Goal: Task Accomplishment & Management: Manage account settings

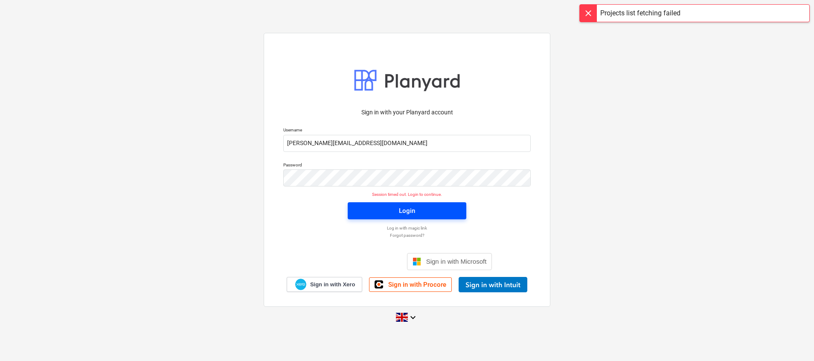
click at [398, 213] on span "Login" at bounding box center [407, 210] width 98 height 11
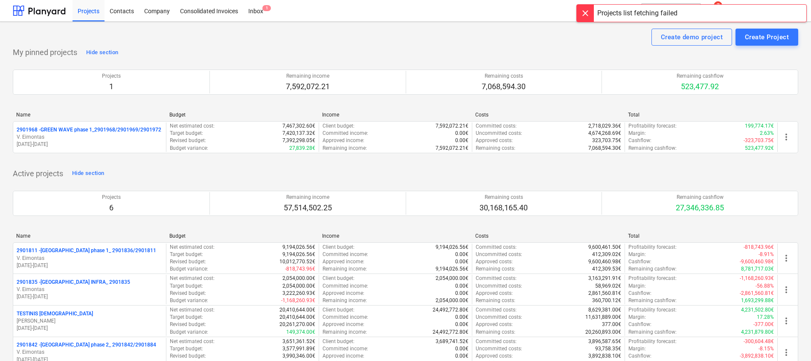
click at [588, 17] on div at bounding box center [585, 13] width 17 height 17
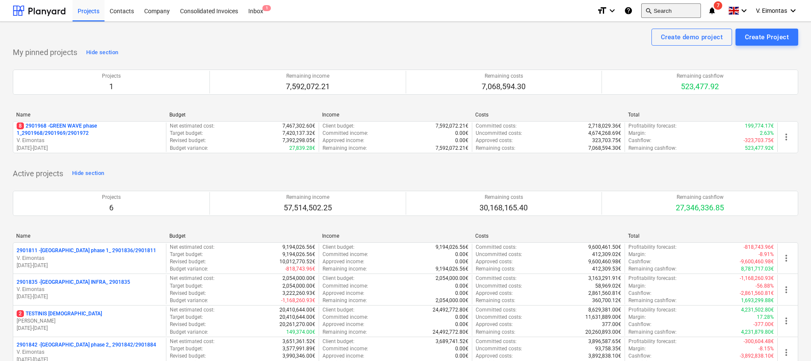
click at [655, 12] on button "search Search" at bounding box center [671, 10] width 60 height 15
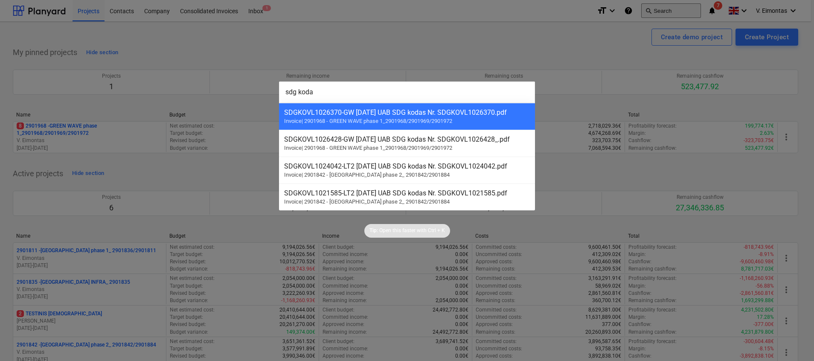
type input "sdg kodas"
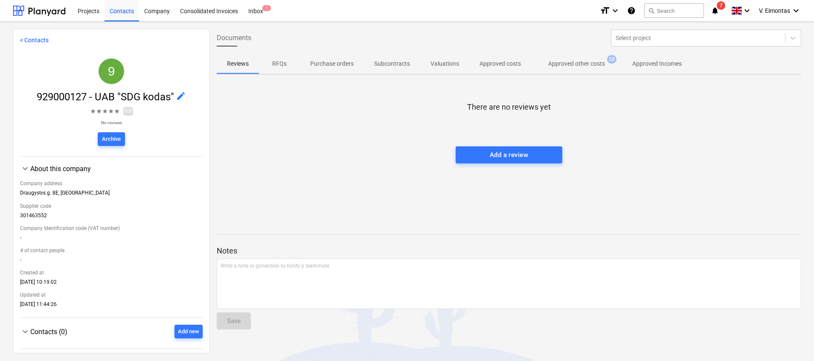
click at [568, 69] on span "Approved other costs 28" at bounding box center [576, 63] width 91 height 15
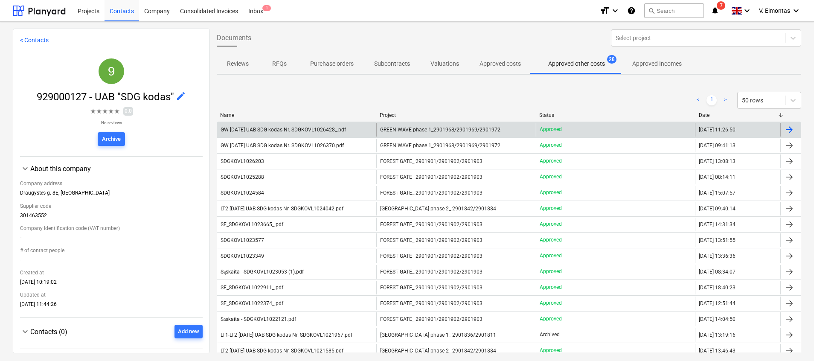
click at [457, 125] on div "GREEN WAVE phase 1_2901968/2901969/2901972" at bounding box center [455, 130] width 159 height 14
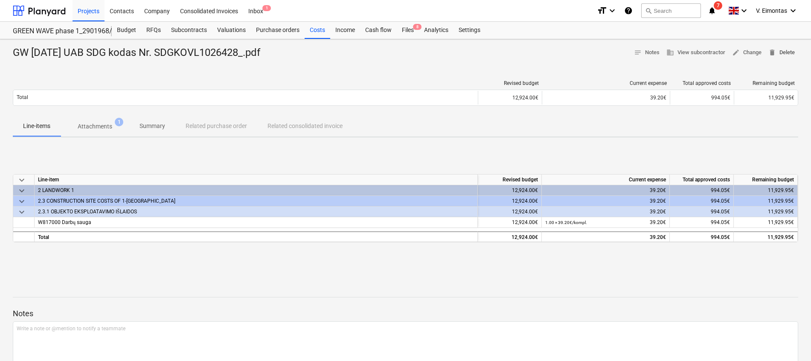
click at [783, 49] on span "delete Delete" at bounding box center [781, 53] width 26 height 10
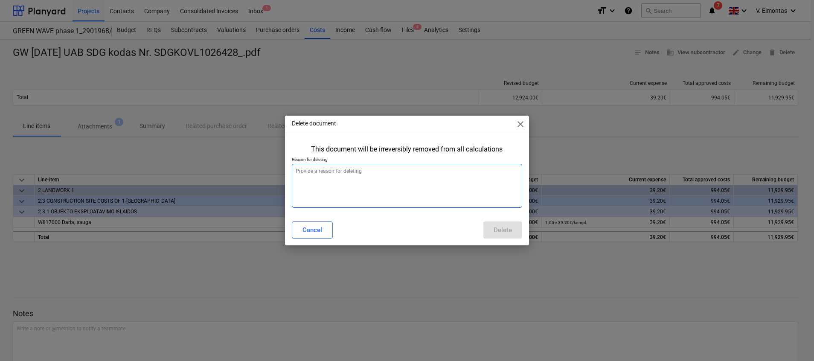
click at [361, 194] on textarea at bounding box center [407, 186] width 230 height 44
type textarea "x"
type textarea "."
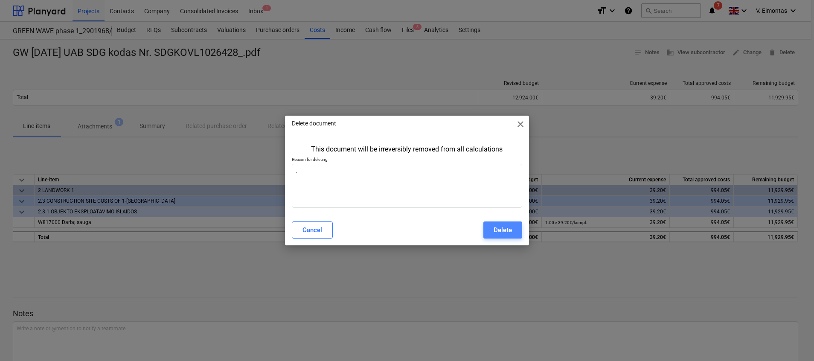
click at [503, 224] on button "Delete" at bounding box center [502, 229] width 39 height 17
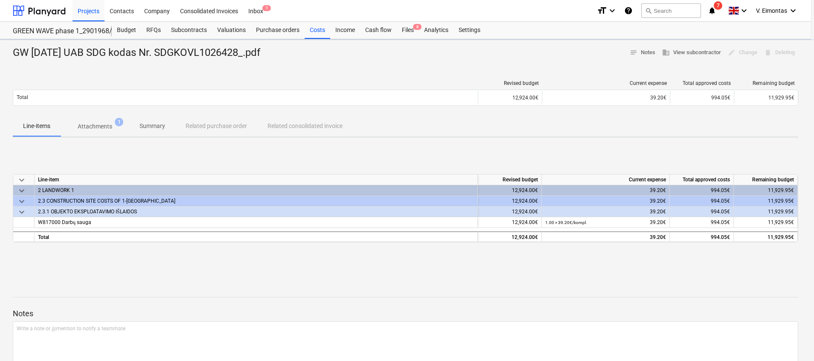
type textarea "x"
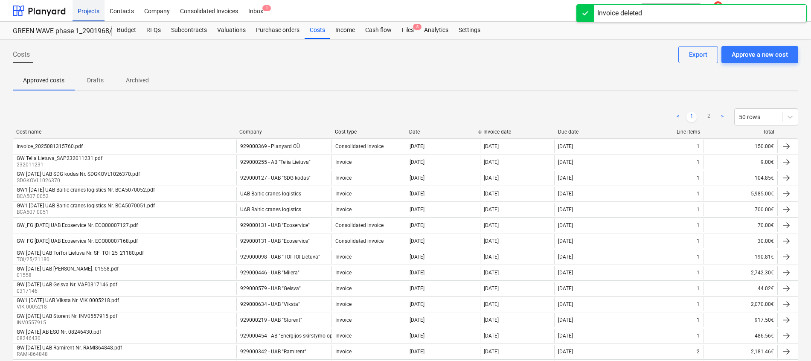
click at [93, 11] on div "Projects" at bounding box center [89, 11] width 32 height 22
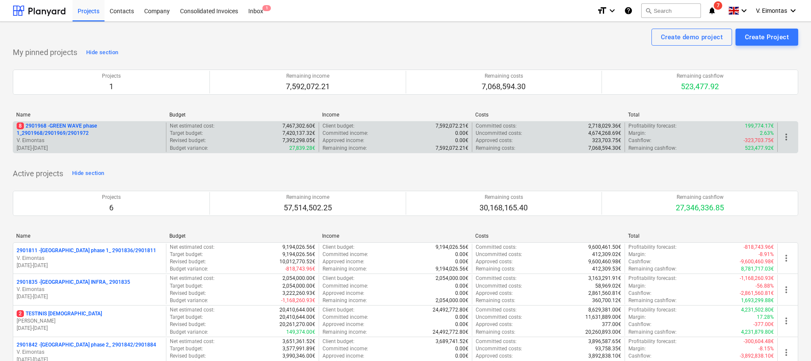
click at [70, 122] on div "8 2901968 - GREEN WAVE phase 1_2901968/2901969/2901972 V. Eimontas [DATE] - [DA…" at bounding box center [405, 137] width 785 height 32
click at [73, 127] on p "8 2901968 - GREEN WAVE phase 1_2901968/2901969/2901972" at bounding box center [90, 129] width 146 height 15
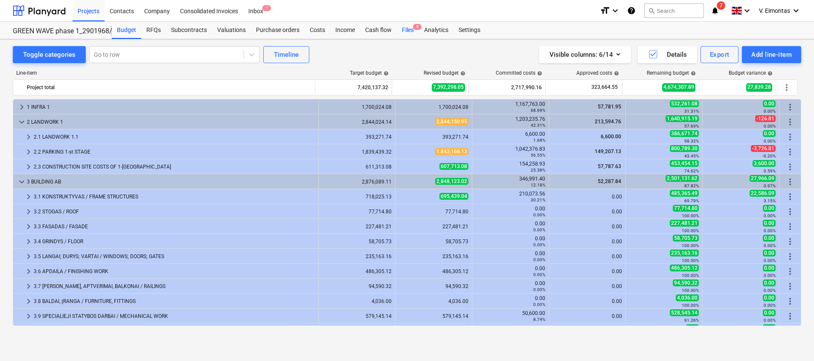
click at [410, 32] on div "Files 8" at bounding box center [408, 30] width 22 height 17
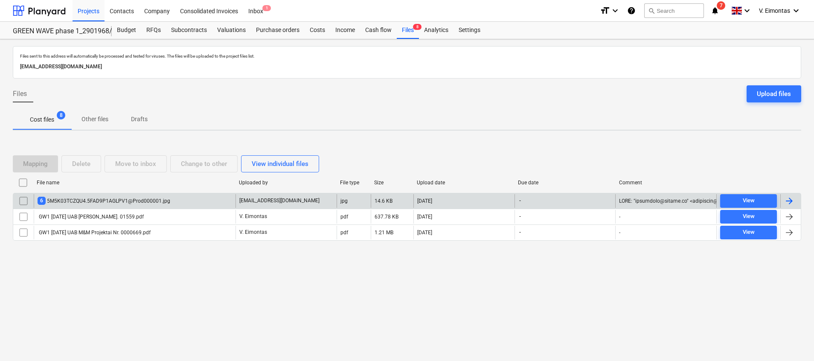
click at [147, 199] on div "6 5M5K03TCZQU4.5FAD9P1AGLPV1@Prod000001.jpg" at bounding box center [104, 201] width 133 height 8
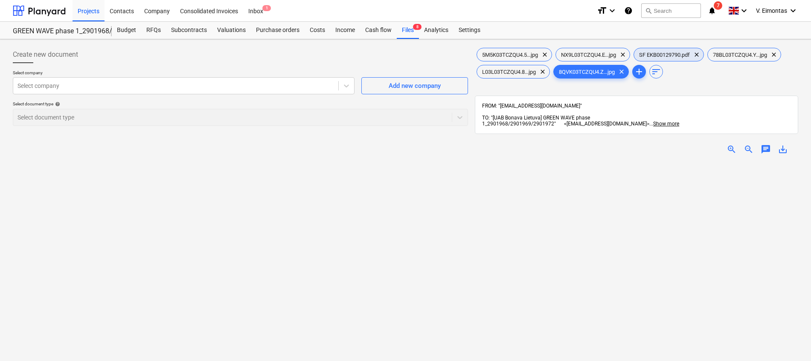
click at [679, 52] on span "SF EKB00129790.pdf" at bounding box center [664, 55] width 61 height 6
click at [785, 144] on span "save_alt" at bounding box center [783, 149] width 10 height 10
click at [331, 209] on div "Create new document Select company Select company Add new company Select docume…" at bounding box center [240, 272] width 462 height 459
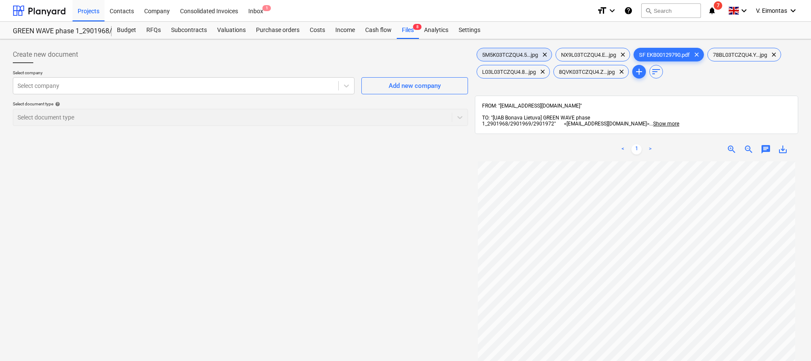
click at [523, 50] on div "5M5K03TCZQU4.5...jpg clear" at bounding box center [514, 55] width 76 height 14
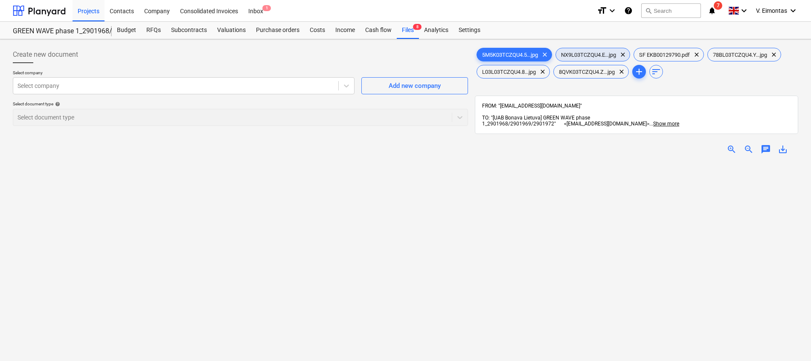
click at [607, 49] on div "NX9L03TCZQU4.E...jpg clear" at bounding box center [592, 55] width 75 height 14
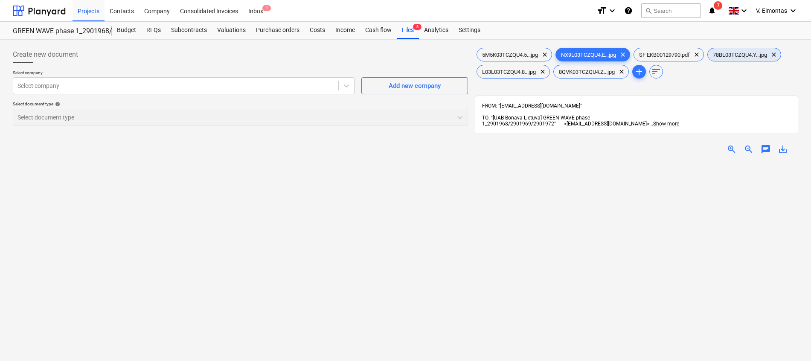
click at [746, 49] on div "78BL03TCZQU4.Y...jpg clear" at bounding box center [744, 55] width 74 height 14
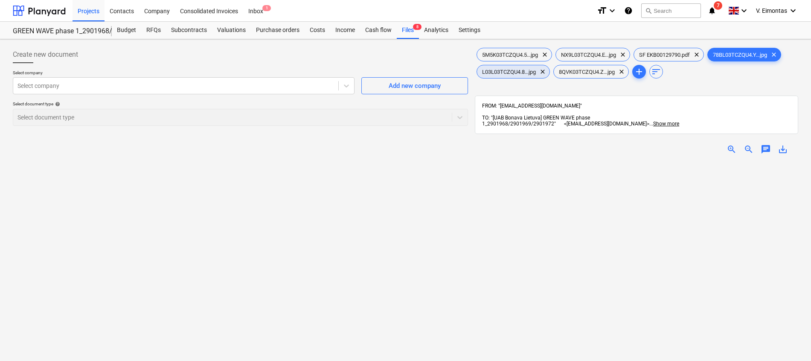
click at [512, 75] on span "L03L03TCZQU4.8...jpg" at bounding box center [509, 72] width 64 height 6
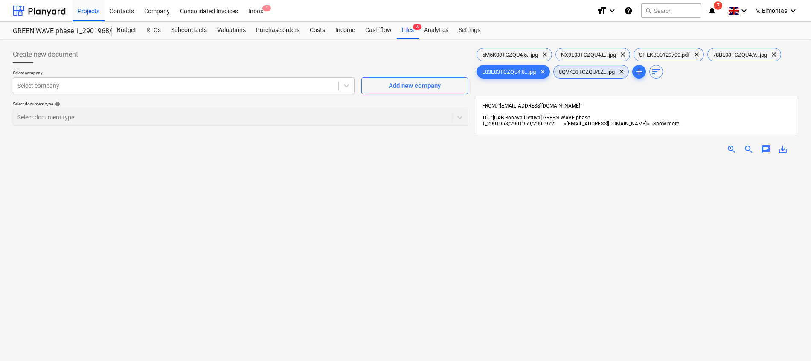
click at [599, 72] on span "8QVK03TCZQU4.Z...jpg" at bounding box center [587, 72] width 66 height 6
click at [447, 224] on div "Create new document Select company Select company Add new company Select docume…" at bounding box center [240, 272] width 462 height 459
click at [405, 35] on div "Files 8" at bounding box center [408, 30] width 22 height 17
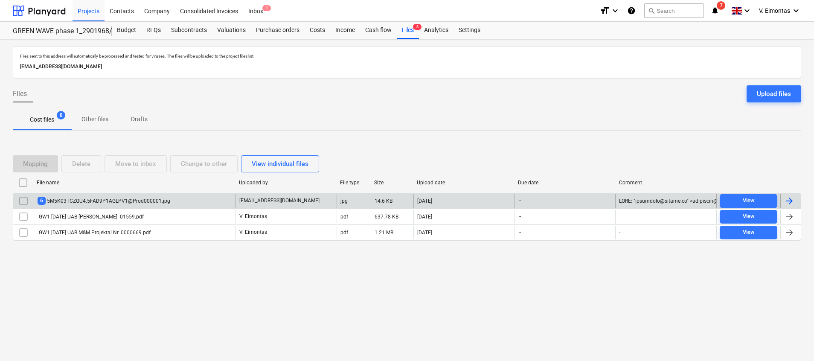
click at [26, 199] on input "checkbox" at bounding box center [24, 201] width 14 height 14
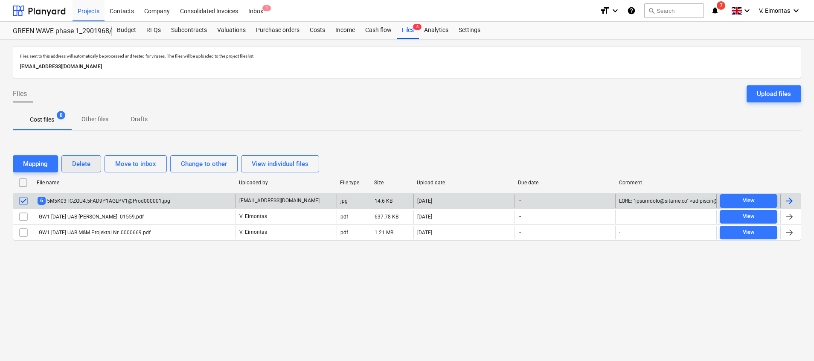
click at [76, 161] on div "Delete" at bounding box center [81, 163] width 18 height 11
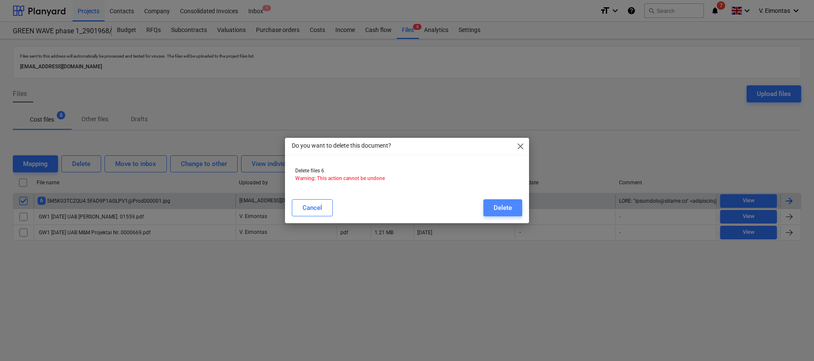
click at [491, 202] on button "Delete" at bounding box center [502, 207] width 39 height 17
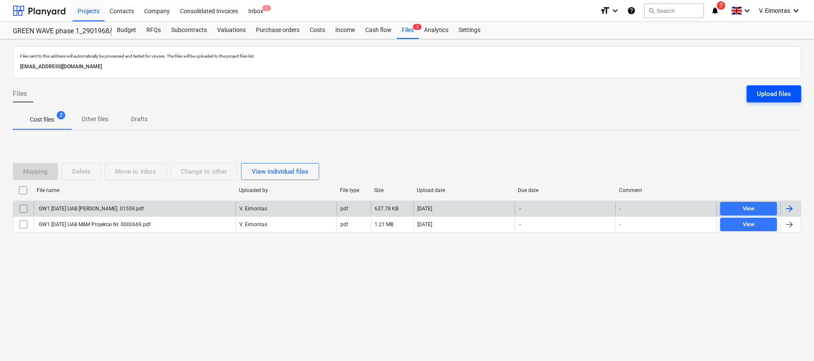
click at [800, 93] on button "Upload files" at bounding box center [773, 93] width 55 height 17
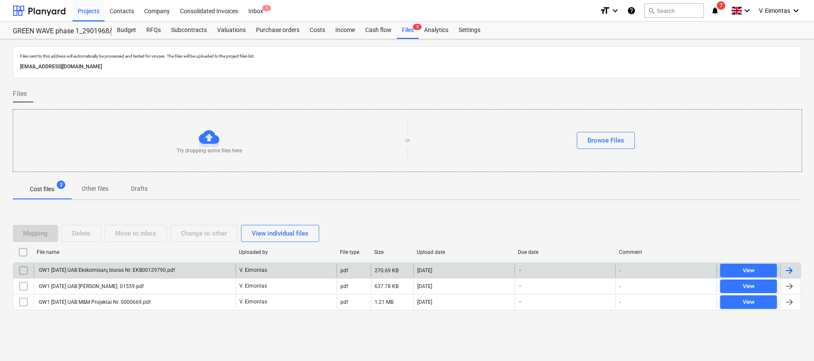
click at [267, 136] on div "Try dropping some files here" at bounding box center [209, 141] width 392 height 28
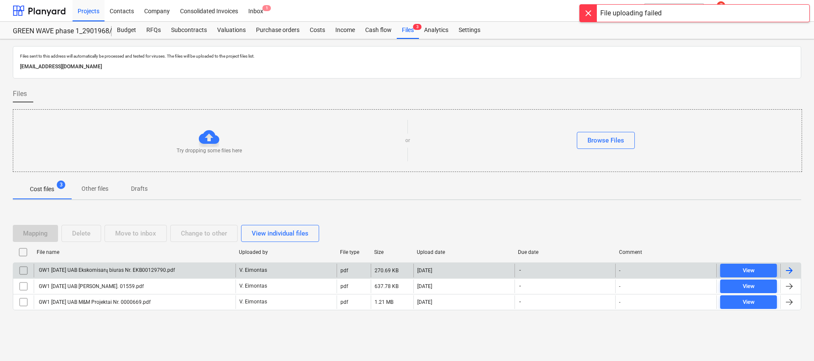
click at [586, 13] on div at bounding box center [588, 13] width 17 height 17
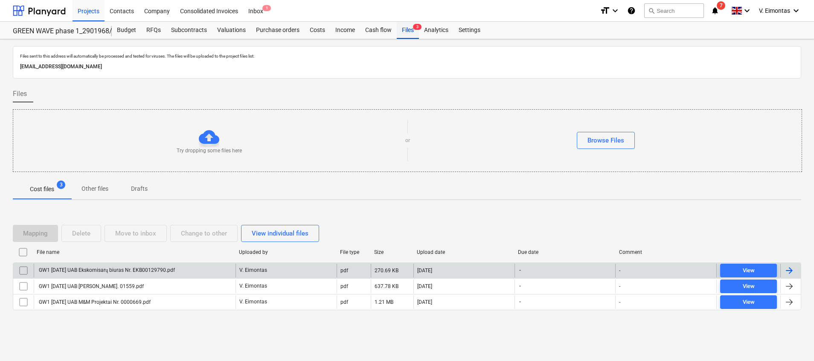
click at [397, 26] on div "Files 3" at bounding box center [408, 30] width 22 height 17
click at [89, 11] on div "Projects" at bounding box center [89, 11] width 32 height 22
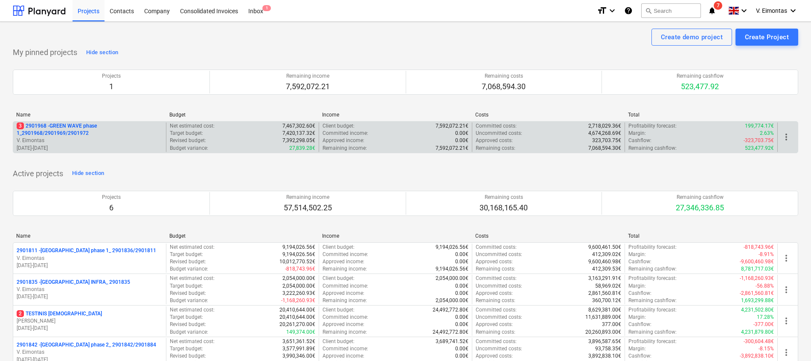
click at [78, 128] on p "3 2901968 - GREEN WAVE phase 1_2901968/2901969/2901972" at bounding box center [90, 129] width 146 height 15
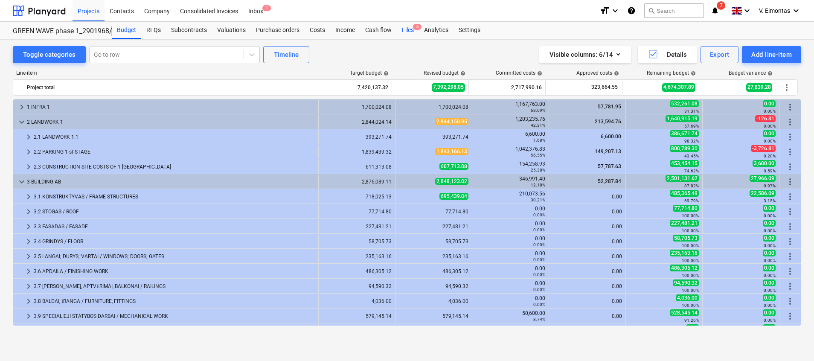
click at [407, 23] on div "Files 3" at bounding box center [408, 30] width 22 height 17
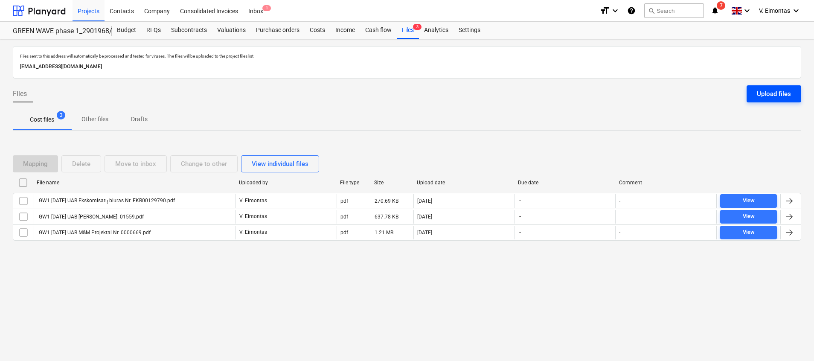
click at [776, 90] on div "Upload files" at bounding box center [774, 93] width 34 height 11
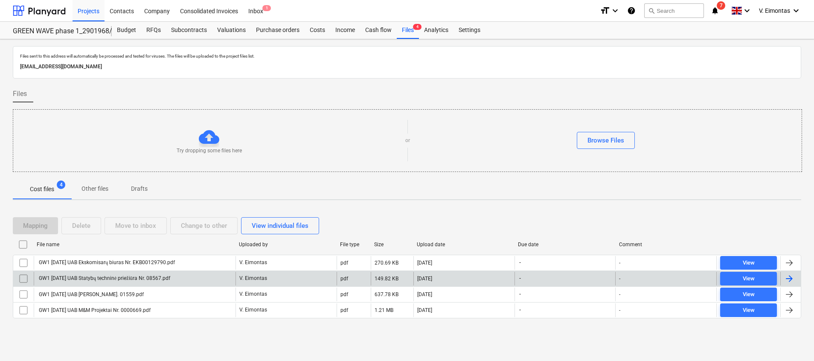
click at [160, 279] on div "GW1 [DATE] UAB Statybų techninė priežiūra Nr. 08567.pdf" at bounding box center [104, 278] width 133 height 6
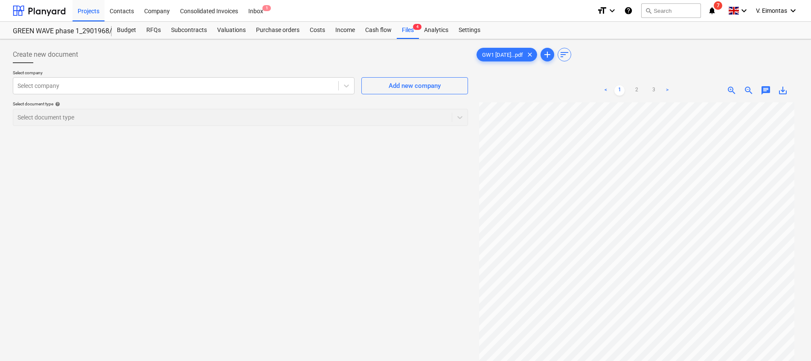
scroll to position [107, 0]
click at [635, 93] on link "2" at bounding box center [636, 90] width 10 height 10
click at [651, 88] on link "3" at bounding box center [653, 90] width 10 height 10
click at [218, 88] on div at bounding box center [175, 85] width 317 height 9
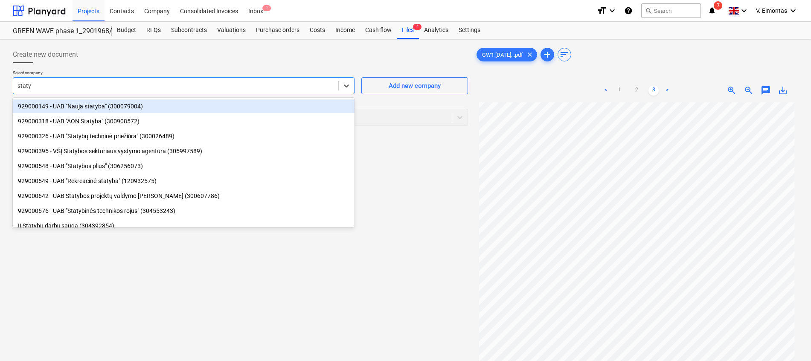
type input "statyb"
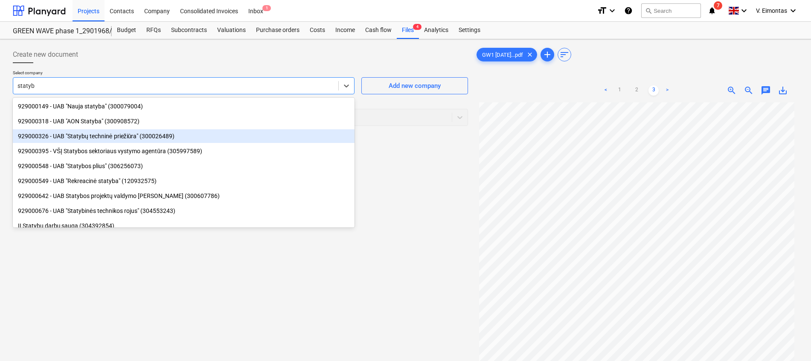
click at [118, 139] on div "929000326 - UAB "Statybų techninė priežiūra" (300026489)" at bounding box center [184, 136] width 342 height 14
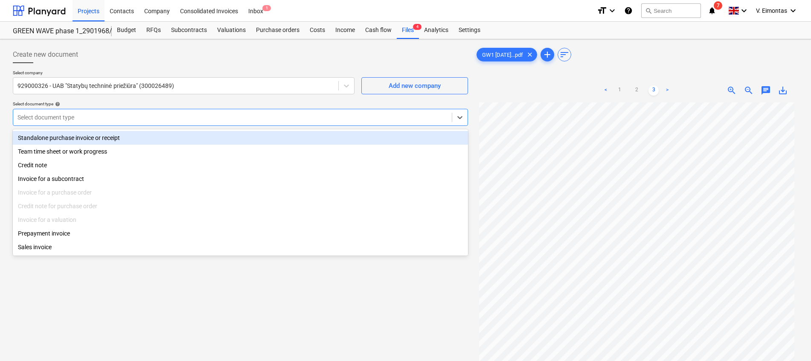
click at [122, 109] on div "Select document type" at bounding box center [240, 117] width 455 height 17
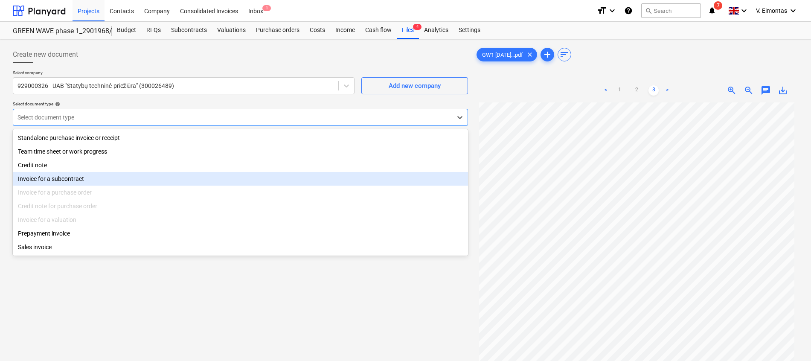
click at [76, 177] on div "Invoice for a subcontract" at bounding box center [240, 179] width 455 height 14
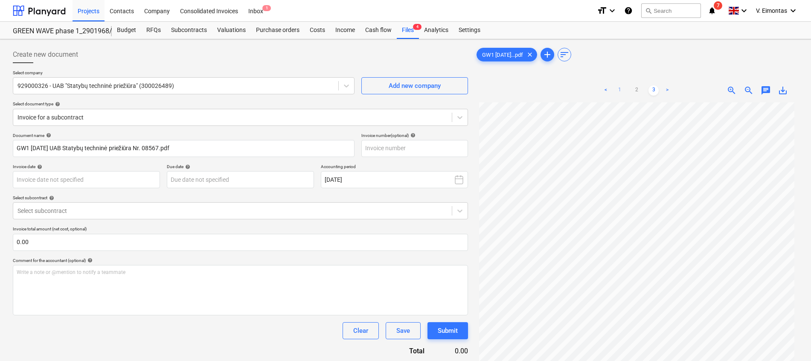
click at [616, 88] on link "1" at bounding box center [619, 90] width 10 height 10
click at [394, 147] on input "text" at bounding box center [414, 148] width 107 height 17
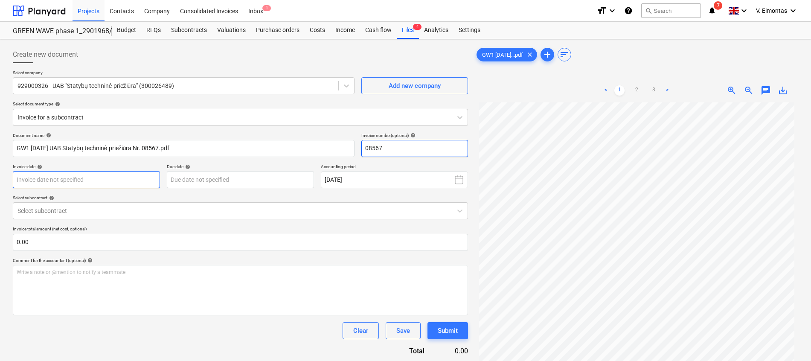
type input "08567"
click at [102, 182] on body "Projects Contacts Company Consolidated Invoices Inbox 1 format_size keyboard_ar…" at bounding box center [405, 180] width 811 height 361
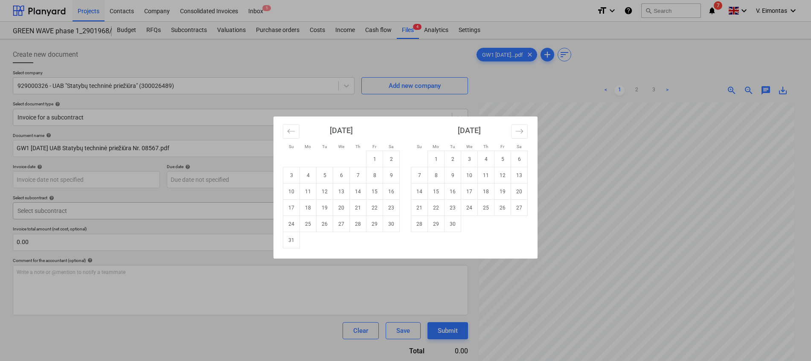
click at [341, 204] on td "20" at bounding box center [341, 208] width 17 height 16
type input "[DATE]"
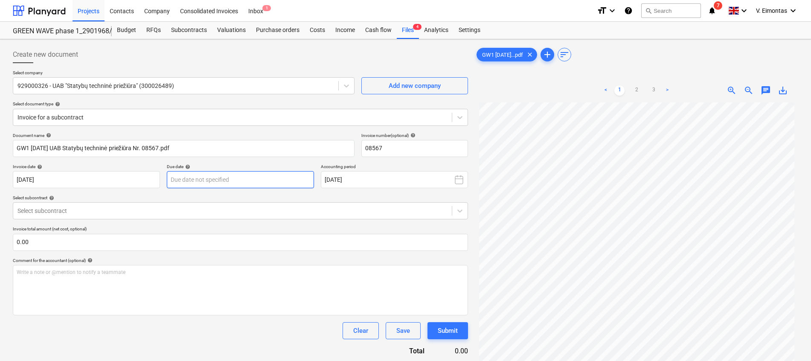
click at [259, 182] on body "Projects Contacts Company Consolidated Invoices Inbox 1 format_size keyboard_ar…" at bounding box center [405, 180] width 811 height 361
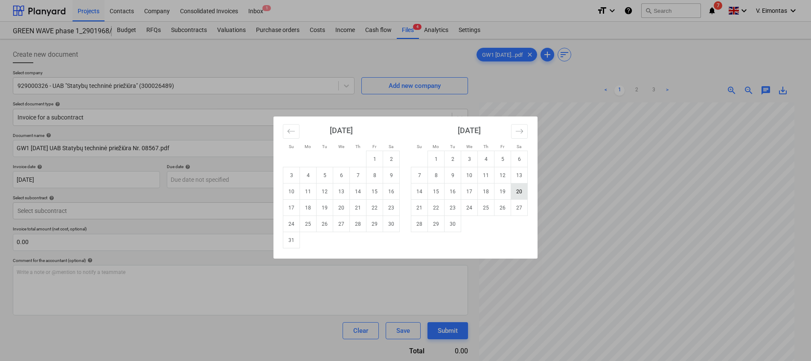
click at [523, 189] on td "20" at bounding box center [519, 191] width 17 height 16
type input "[DATE]"
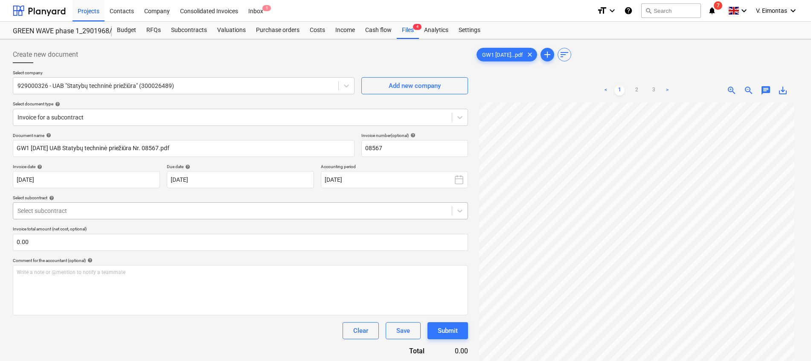
click at [143, 210] on div at bounding box center [232, 210] width 430 height 9
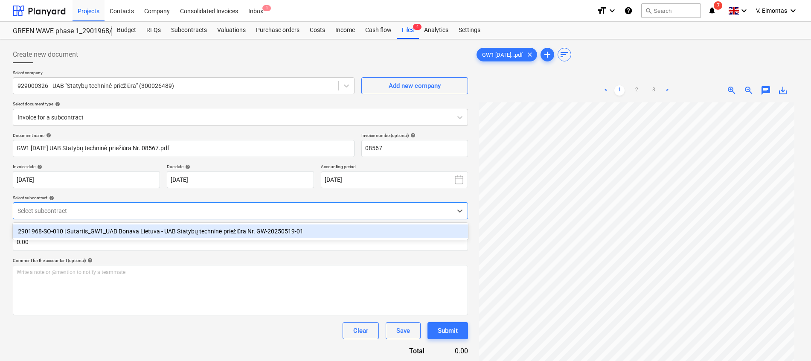
click at [137, 229] on div "2901968-SO-010 | Sutartis_GW1_UAB Bonava Lietuva - UAB Statybų techninė priežiū…" at bounding box center [240, 231] width 455 height 14
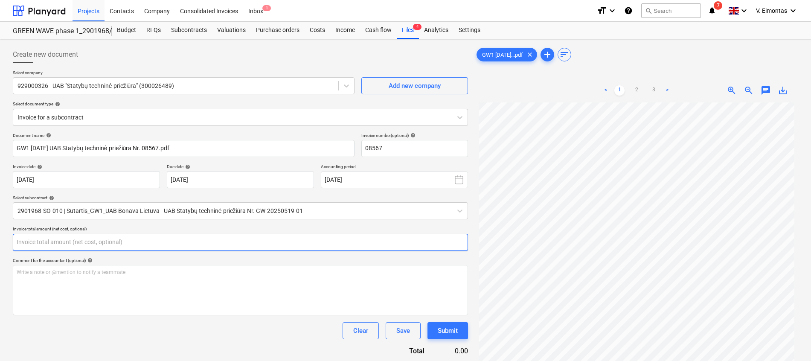
click at [330, 246] on input "text" at bounding box center [240, 242] width 455 height 17
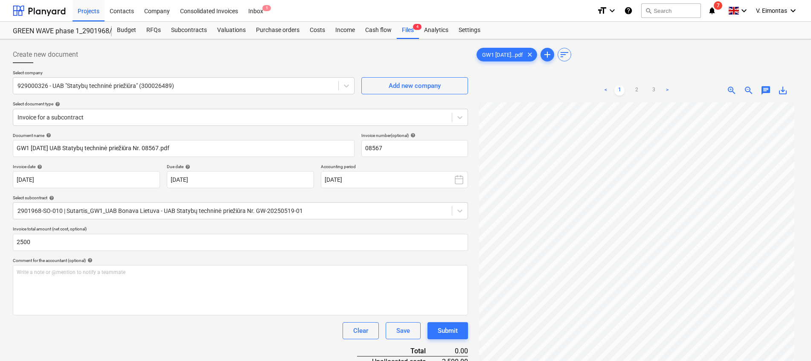
type input "2,500.00"
click at [215, 327] on div "Clear Save Submit" at bounding box center [240, 330] width 455 height 17
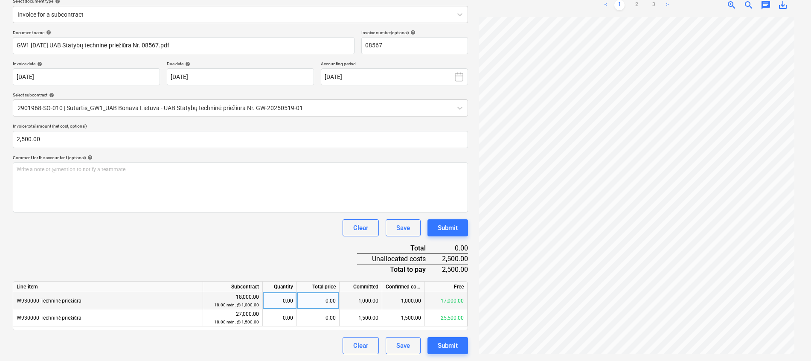
click at [280, 302] on div "0.00" at bounding box center [279, 300] width 27 height 17
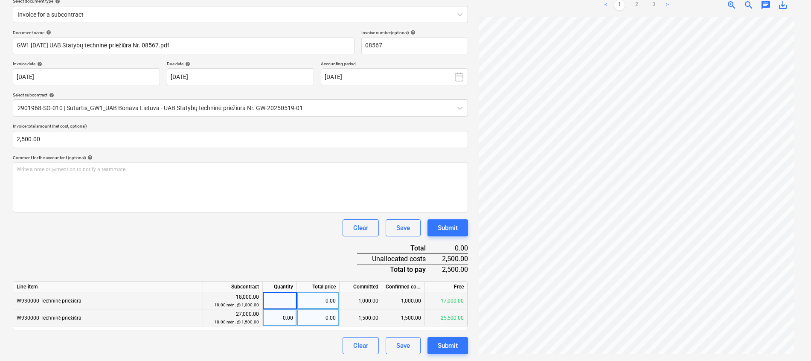
type input "1"
click at [282, 320] on div "0.00" at bounding box center [279, 317] width 27 height 17
type input "1"
click at [283, 252] on div "Document name help GW1 [DATE] UAB Statybų techninė priežiūra Nr. 08567.pdf Invo…" at bounding box center [240, 192] width 455 height 324
click at [451, 339] on button "Submit" at bounding box center [447, 345] width 41 height 17
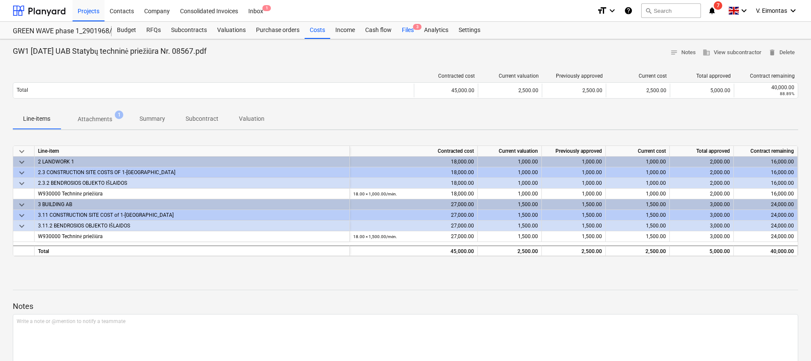
click at [409, 30] on div "Files 3" at bounding box center [408, 30] width 22 height 17
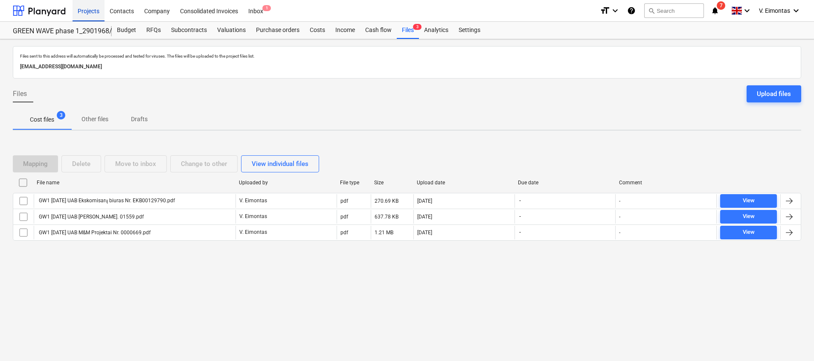
click at [83, 6] on div "Projects" at bounding box center [89, 11] width 32 height 22
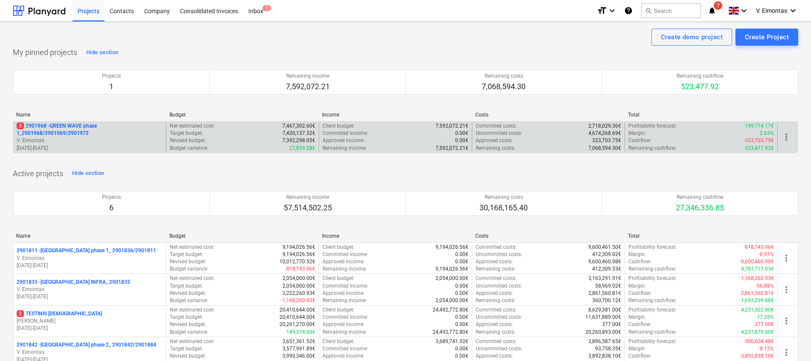
click at [68, 126] on p "3 2901968 - GREEN WAVE phase 1_2901968/2901969/2901972" at bounding box center [90, 129] width 146 height 15
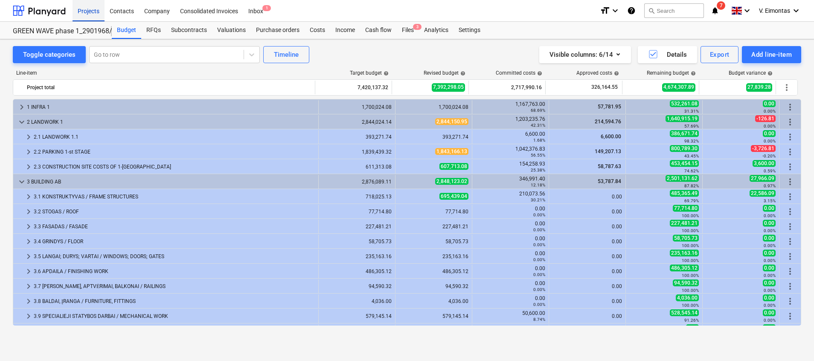
click at [84, 10] on div "Projects" at bounding box center [89, 11] width 32 height 22
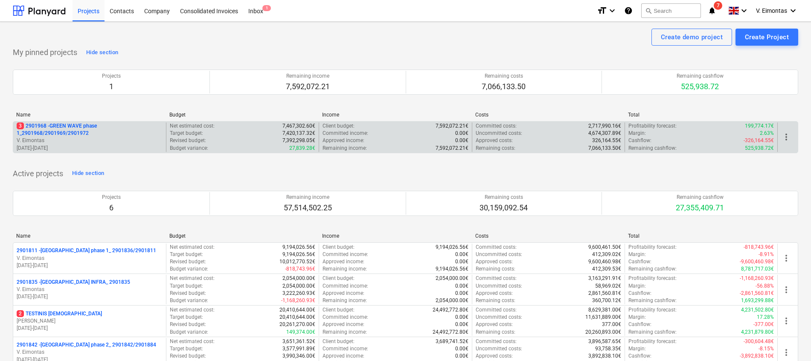
click at [45, 125] on p "3 2901968 - GREEN WAVE phase 1_2901968/2901969/2901972" at bounding box center [90, 129] width 146 height 15
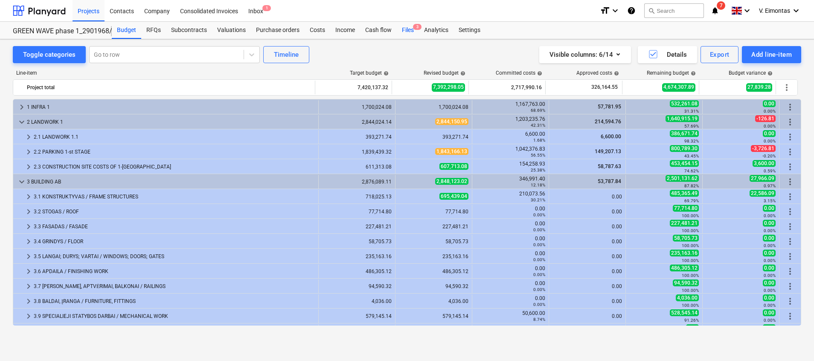
click at [404, 28] on div "Files 3" at bounding box center [408, 30] width 22 height 17
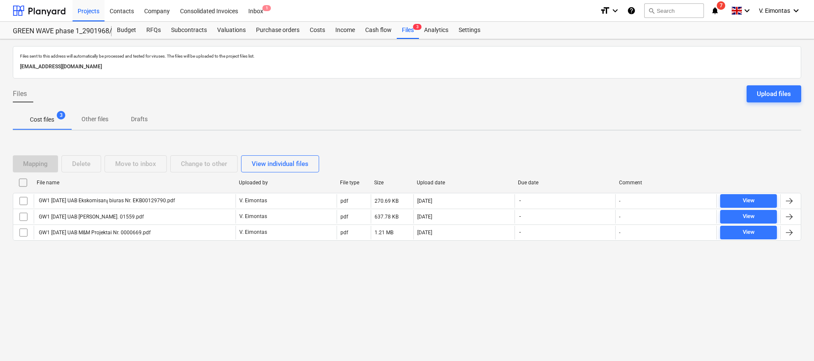
click at [234, 281] on div "Files sent to this address will automatically be processed and tested for virus…" at bounding box center [407, 200] width 814 height 322
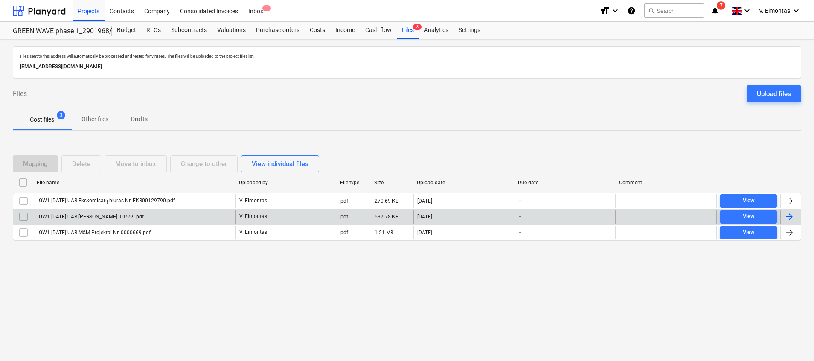
click at [95, 216] on div "GW1 [DATE] UAB [PERSON_NAME]. 01559.pdf" at bounding box center [91, 217] width 106 height 6
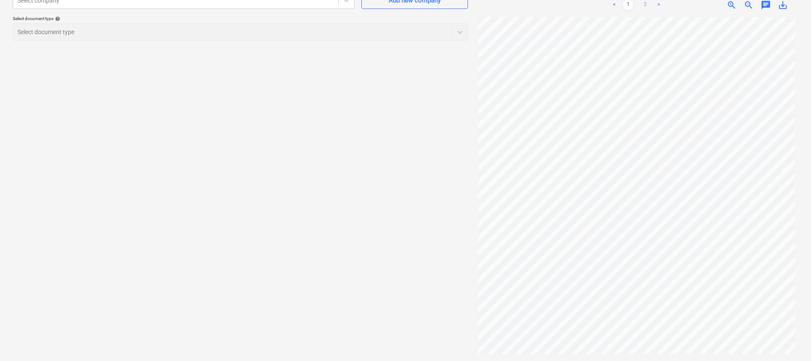
click at [644, 1] on link "2" at bounding box center [645, 5] width 10 height 10
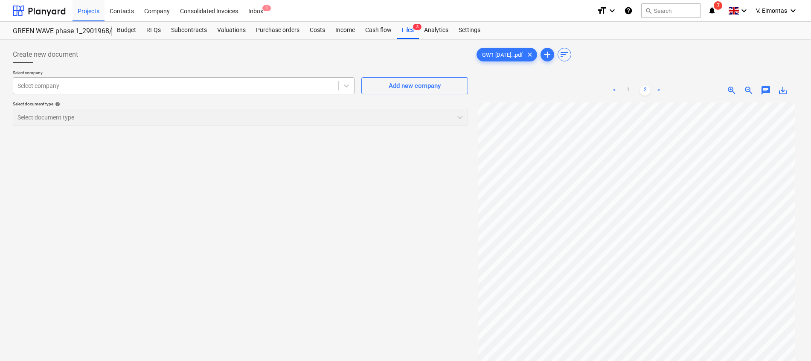
click at [201, 81] on div at bounding box center [175, 85] width 317 height 9
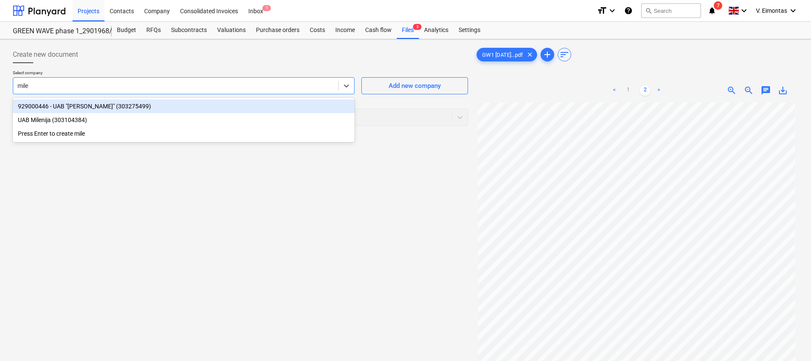
type input "miler"
click at [122, 109] on div "929000446 - UAB "[PERSON_NAME]" (303275499)" at bounding box center [184, 106] width 342 height 14
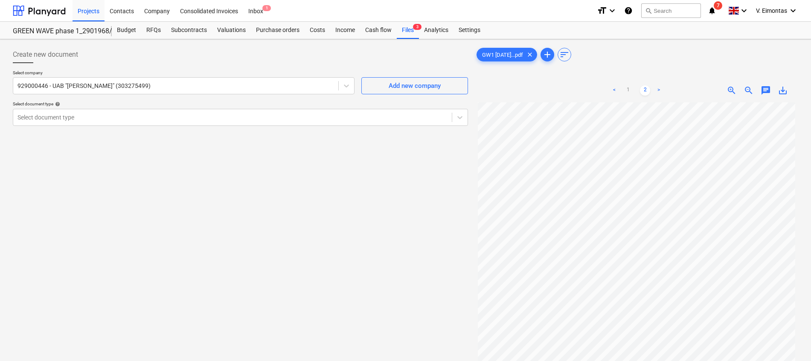
scroll to position [113, 0]
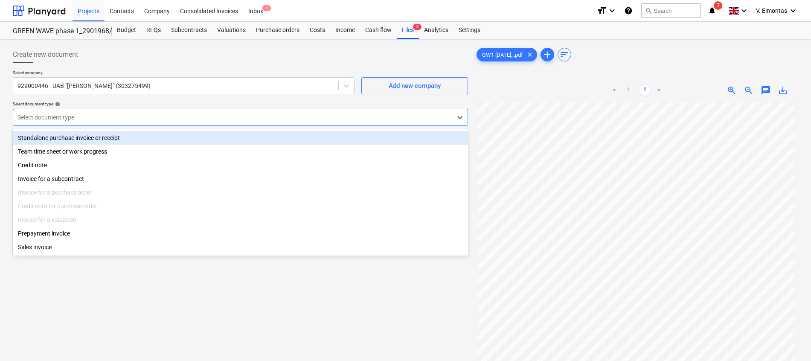
click at [183, 120] on div at bounding box center [232, 117] width 430 height 9
click at [101, 138] on div "Standalone purchase invoice or receipt" at bounding box center [240, 138] width 455 height 14
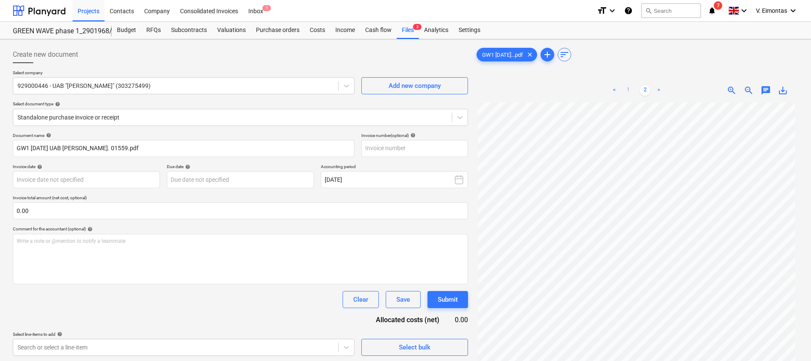
click at [633, 85] on link "1" at bounding box center [628, 90] width 10 height 10
click at [394, 158] on div "Document name help GW1 [DATE] UAB [PERSON_NAME]. 01559.pdf Invoice number (opti…" at bounding box center [240, 244] width 455 height 223
click at [397, 150] on input "text" at bounding box center [414, 148] width 107 height 17
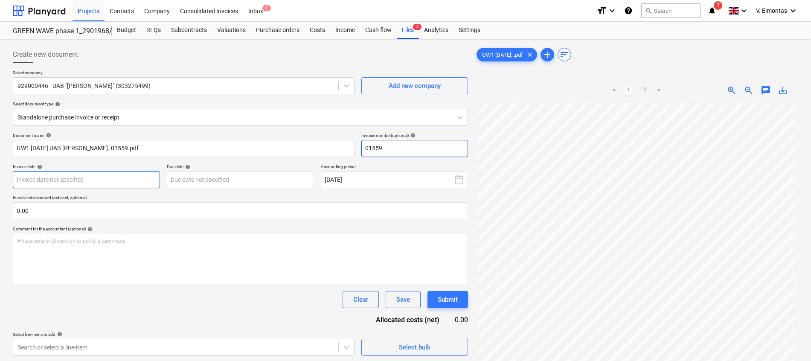
type input "01559"
click at [125, 181] on body "Projects Contacts Company Consolidated Invoices Inbox 1 format_size keyboard_ar…" at bounding box center [405, 180] width 811 height 361
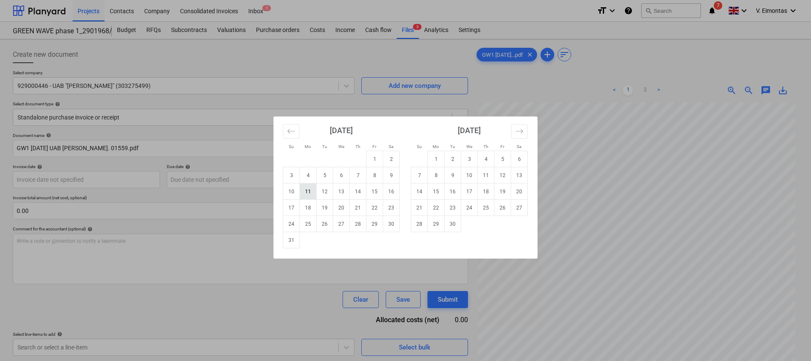
click at [312, 194] on td "11" at bounding box center [308, 191] width 17 height 16
type input "[DATE]"
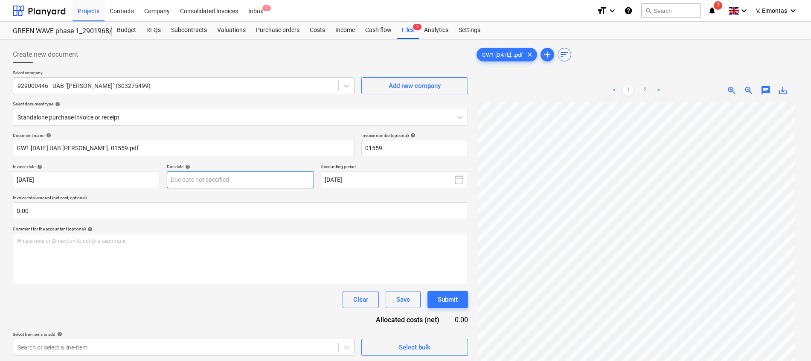
click at [299, 180] on body "Projects Contacts Company Consolidated Invoices Inbox 1 format_size keyboard_ar…" at bounding box center [405, 180] width 811 height 361
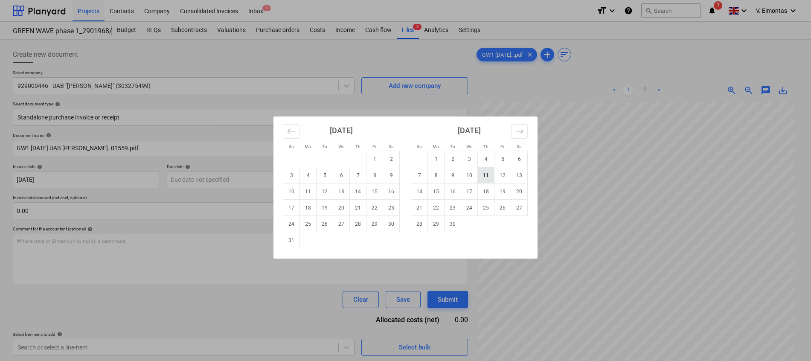
click at [484, 175] on td "11" at bounding box center [486, 175] width 17 height 16
type input "[DATE]"
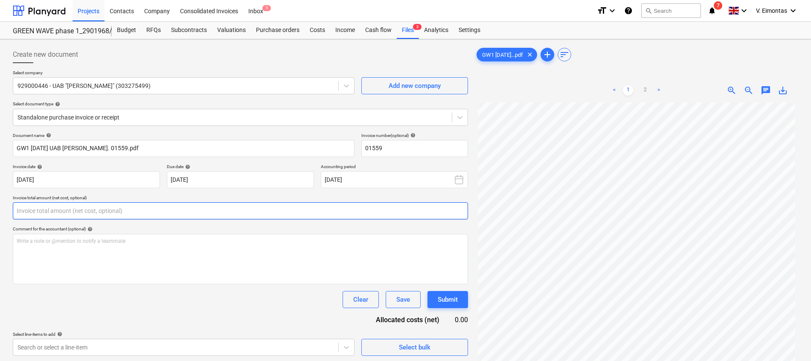
click at [140, 209] on input "text" at bounding box center [240, 210] width 455 height 17
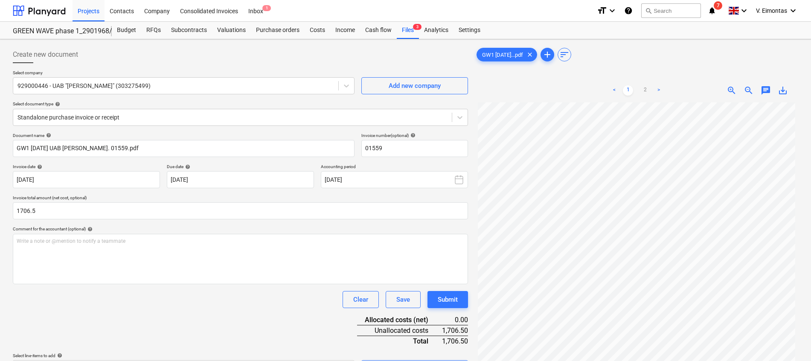
type input "1,706.50"
click at [104, 313] on div "Document name help GW1 [DATE] UAB [PERSON_NAME]. 01559.pdf Invoice number (opti…" at bounding box center [240, 255] width 455 height 244
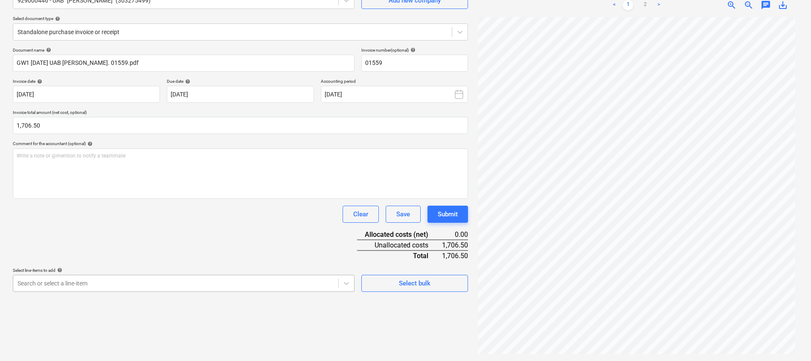
click at [160, 276] on body "Projects Contacts Company Consolidated Invoices Inbox 1 format_size keyboard_ar…" at bounding box center [405, 95] width 811 height 361
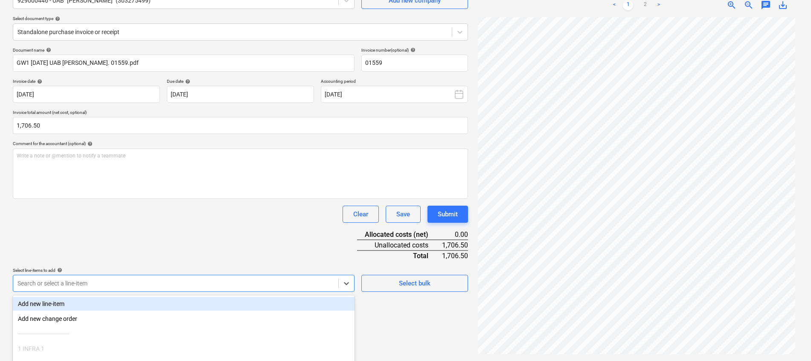
scroll to position [149, 0]
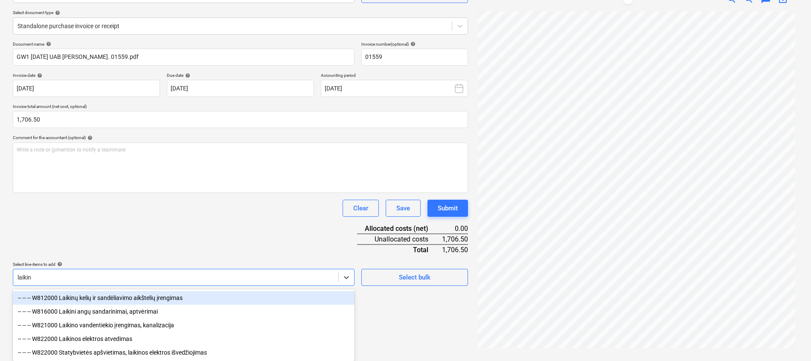
type input "laikino"
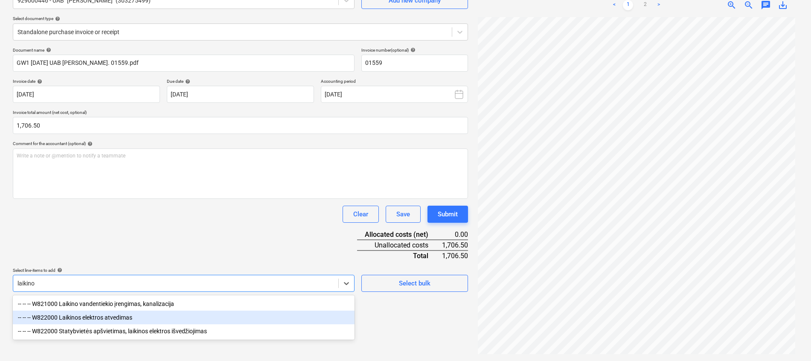
click at [141, 314] on div "-- -- -- W822000 Laikinos elektros atvedimas" at bounding box center [184, 318] width 342 height 14
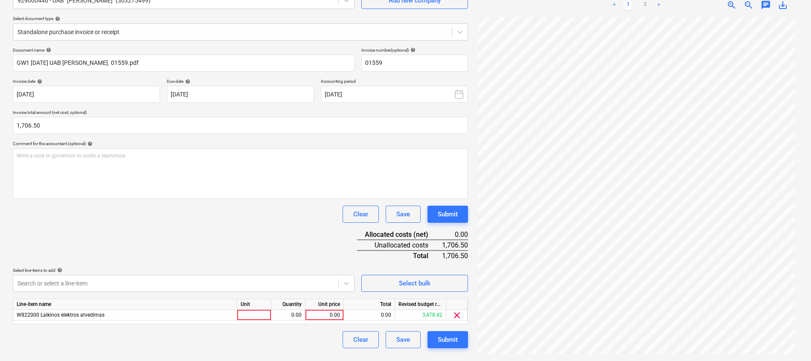
click at [246, 227] on div "Document name help GW1 [DATE] UAB [PERSON_NAME]. 01559.pdf Invoice number (opti…" at bounding box center [240, 197] width 455 height 301
click at [249, 317] on div at bounding box center [254, 315] width 34 height 11
type input "kompl."
type input "1706.5"
click at [232, 234] on div "Document name help GW1 [DATE] UAB [PERSON_NAME]. 01559.pdf Invoice number (opti…" at bounding box center [240, 197] width 455 height 301
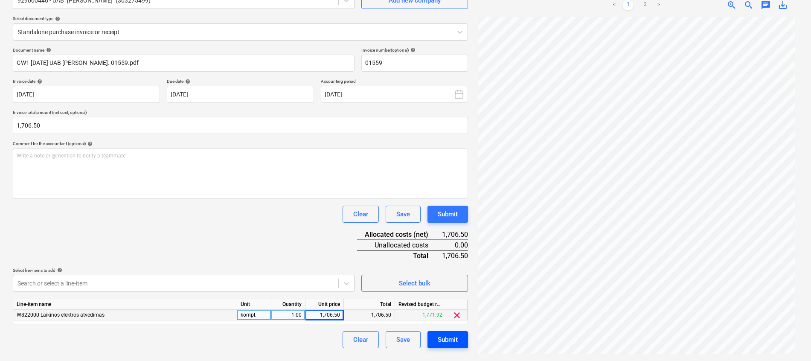
click at [454, 342] on div "Submit" at bounding box center [448, 339] width 20 height 11
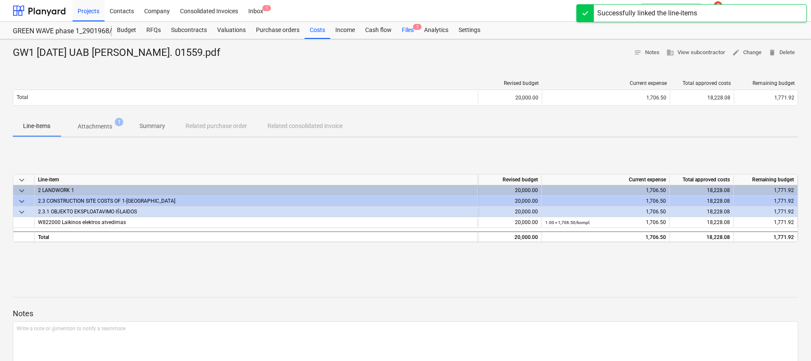
click at [403, 26] on div "Files 2" at bounding box center [408, 30] width 22 height 17
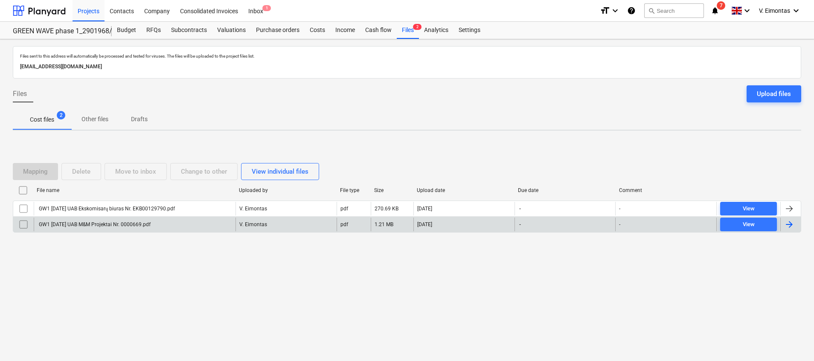
click at [129, 226] on div "GW1 [DATE] UAB M&M Projektai Nr. 0000669.pdf" at bounding box center [94, 224] width 113 height 6
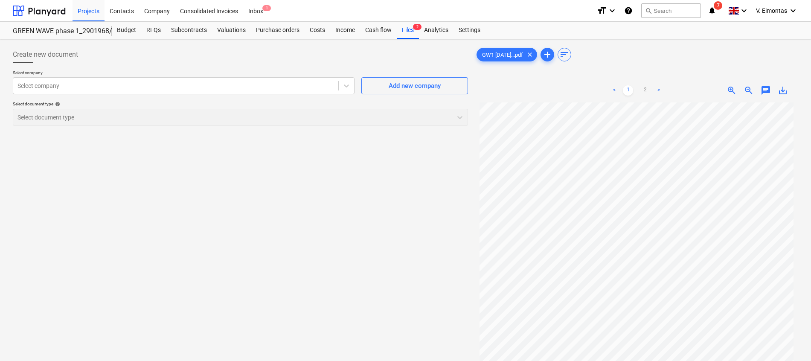
scroll to position [110, 0]
click at [646, 87] on link "2" at bounding box center [645, 90] width 10 height 10
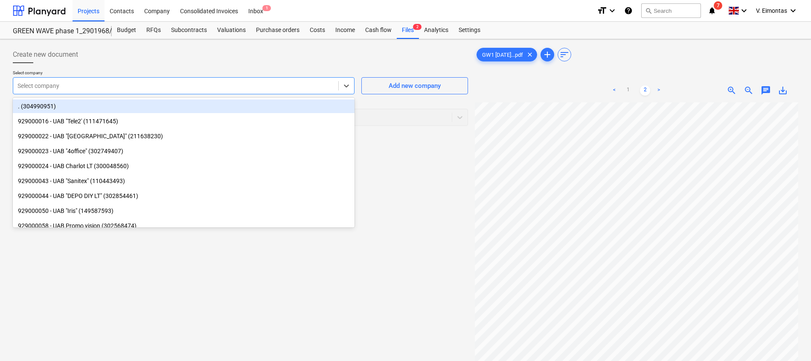
click at [194, 80] on div "Select company" at bounding box center [175, 86] width 325 height 12
type input "m&"
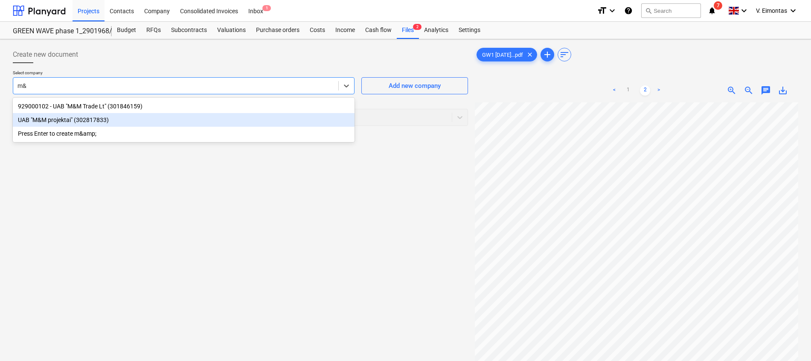
click at [55, 120] on div "UAB "M&M projektai" (302817833)" at bounding box center [184, 120] width 342 height 14
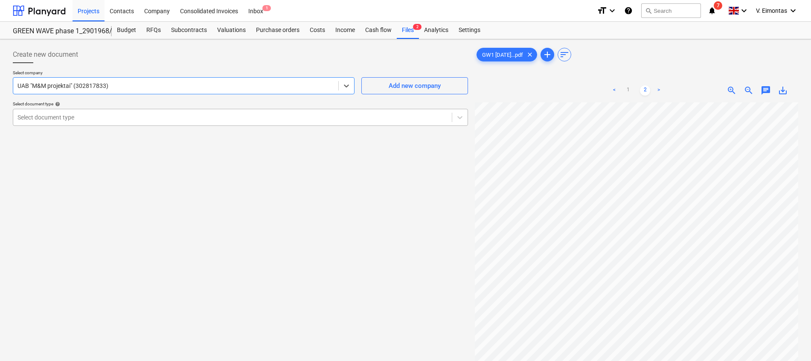
click at [56, 119] on div at bounding box center [232, 117] width 430 height 9
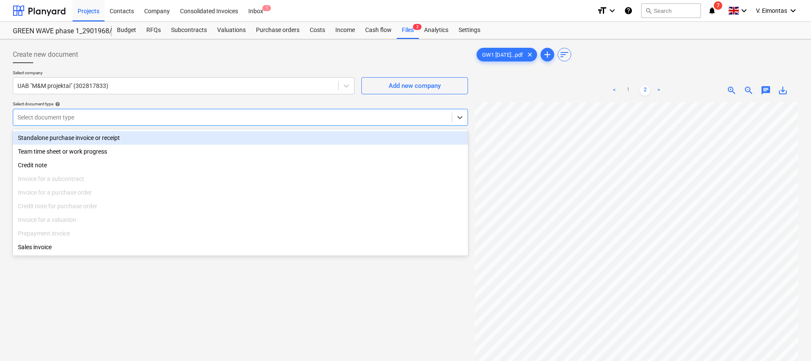
click at [76, 138] on div "Standalone purchase invoice or receipt" at bounding box center [240, 138] width 455 height 14
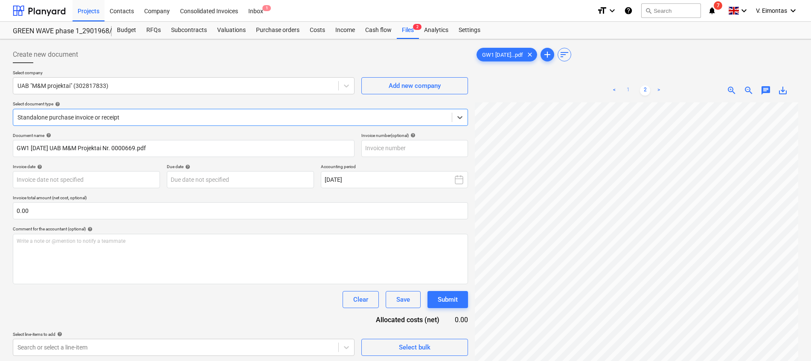
click at [626, 87] on link "1" at bounding box center [628, 90] width 10 height 10
click at [430, 150] on input "text" at bounding box center [414, 148] width 107 height 17
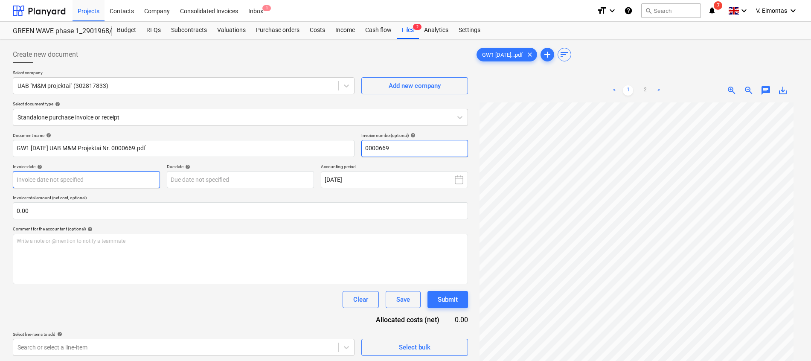
type input "0000669"
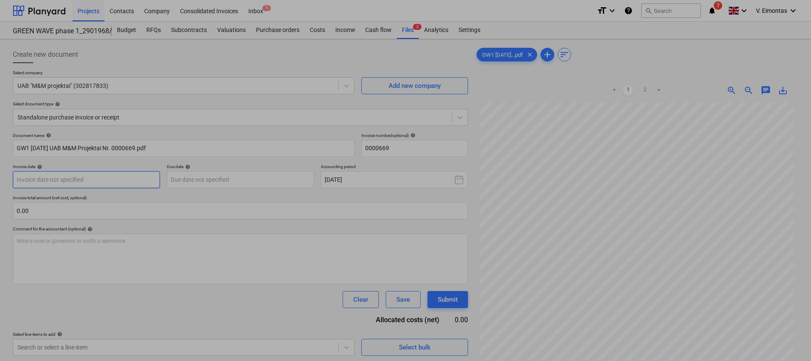
click at [97, 177] on body "Projects Contacts Company Consolidated Invoices Inbox 1 format_size keyboard_ar…" at bounding box center [405, 180] width 811 height 361
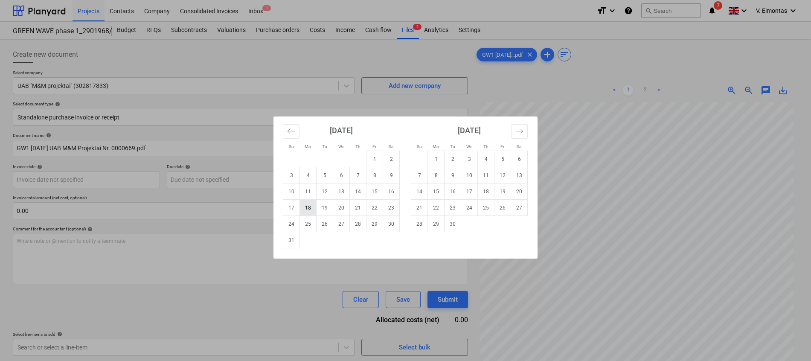
click at [311, 209] on td "18" at bounding box center [308, 208] width 17 height 16
type input "[DATE]"
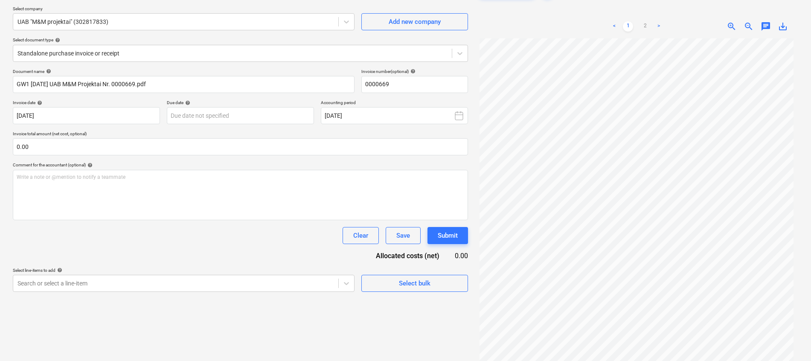
scroll to position [46, 0]
click at [216, 116] on body "Projects Contacts Company Consolidated Invoices Inbox 1 format_size keyboard_ar…" at bounding box center [405, 116] width 811 height 361
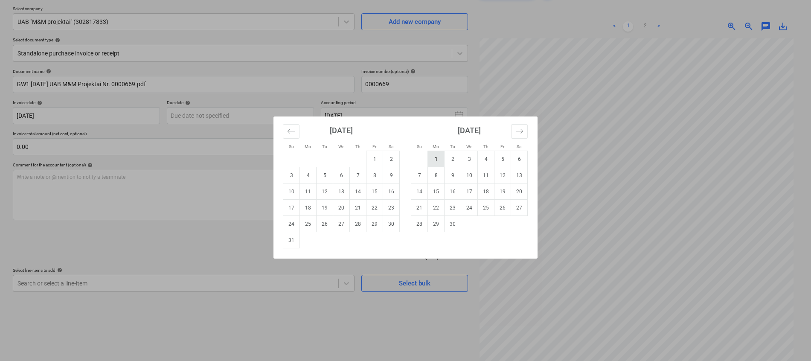
click at [440, 160] on td "1" at bounding box center [436, 159] width 17 height 16
type input "[DATE]"
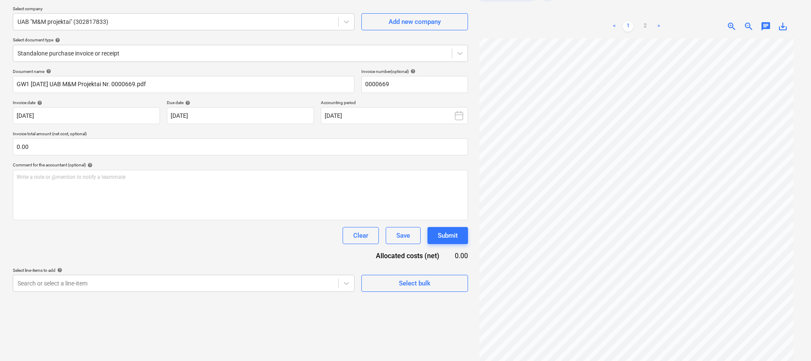
click at [206, 239] on div "Clear Save Submit" at bounding box center [240, 235] width 455 height 17
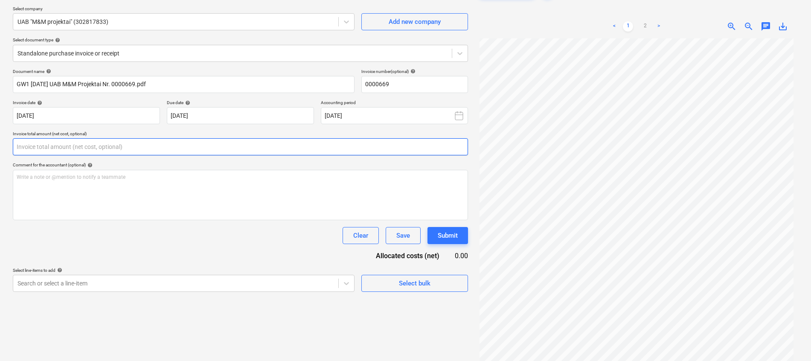
click at [181, 141] on input "text" at bounding box center [240, 146] width 455 height 17
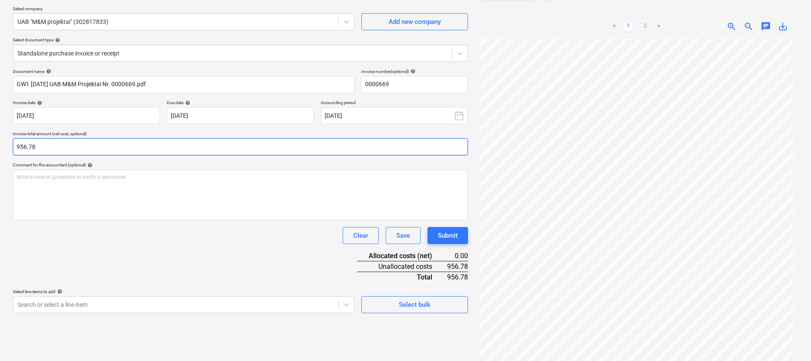
type input "956.78"
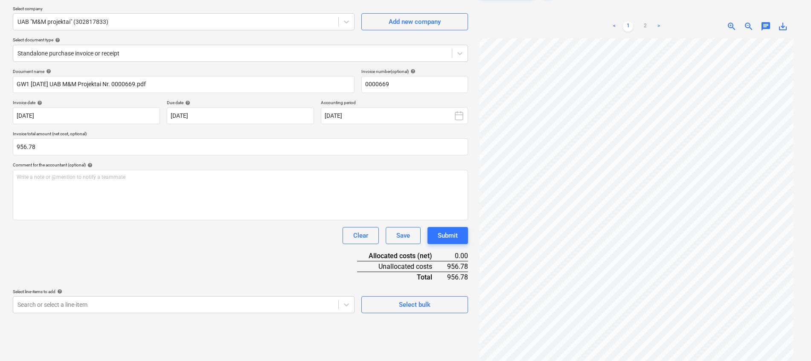
click at [104, 253] on div "Document name help GW1 [DATE] UAB M&M Projektai Nr. 0000669.pdf Invoice number …" at bounding box center [240, 191] width 455 height 244
click at [132, 297] on body "Projects Contacts Company Consolidated Invoices Inbox 1 format_size keyboard_ar…" at bounding box center [405, 116] width 811 height 361
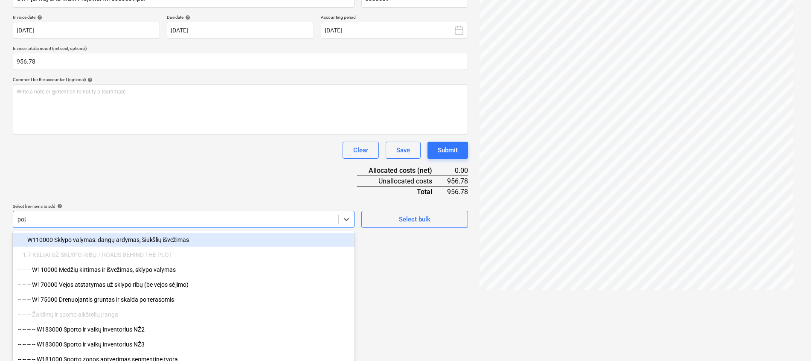
scroll to position [136, 0]
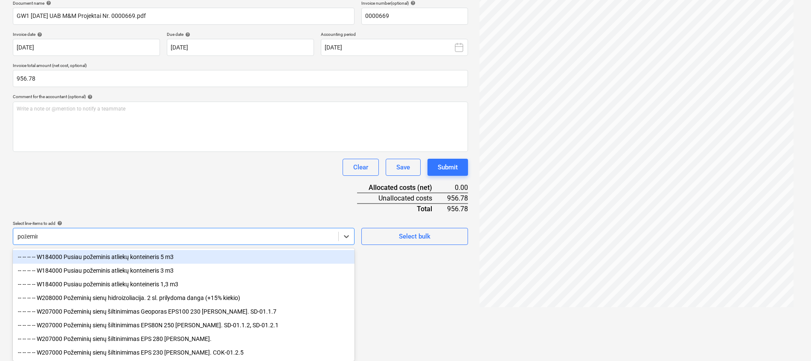
type input "požemini"
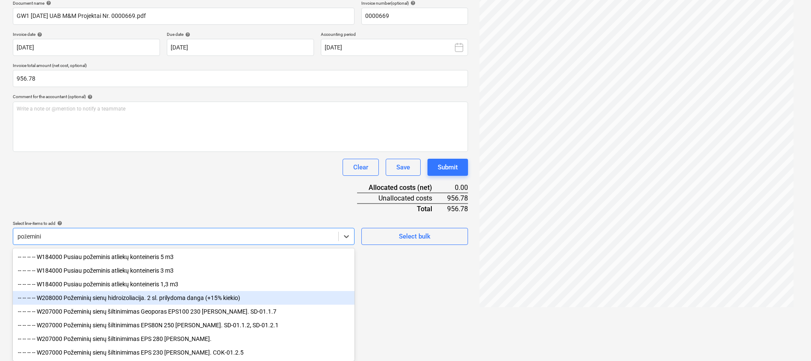
click at [159, 296] on div "-- -- -- -- W208000 Požeminių sienų hidroizoliacija. 2 sl. prilydoma danga (+15…" at bounding box center [184, 298] width 342 height 14
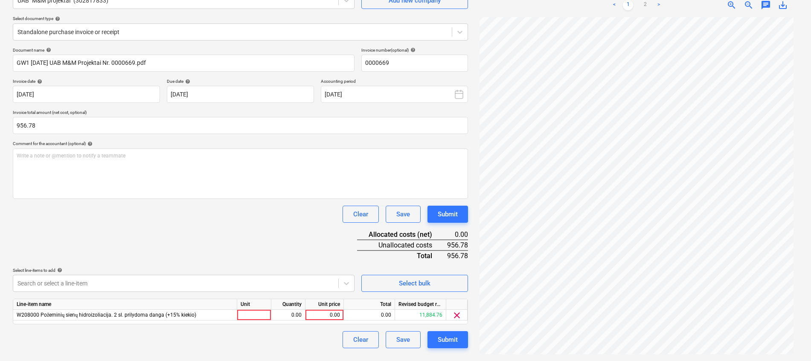
click at [225, 191] on div "Document name help GW1 [DATE] UAB M&M Projektai Nr. 0000669.pdf Invoice number …" at bounding box center [240, 197] width 455 height 301
click at [257, 314] on div at bounding box center [254, 315] width 34 height 11
type input "m2"
click at [647, 6] on link "2" at bounding box center [645, 5] width 10 height 10
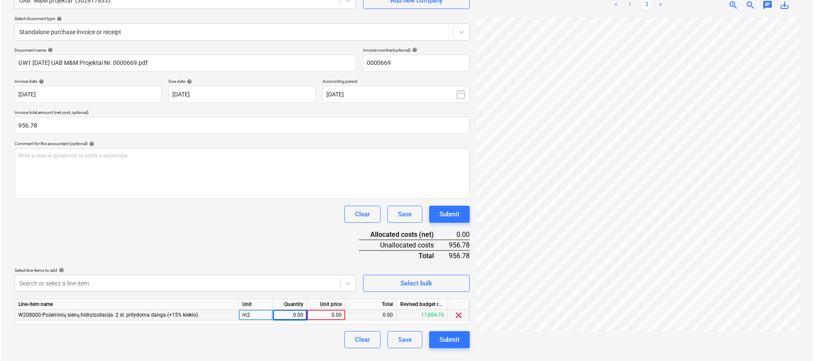
scroll to position [0, 60]
click at [298, 314] on div "0.00" at bounding box center [288, 315] width 27 height 11
type input "53.12"
click at [372, 315] on div "0.00" at bounding box center [369, 315] width 51 height 11
click at [382, 313] on div "0.00" at bounding box center [369, 315] width 51 height 11
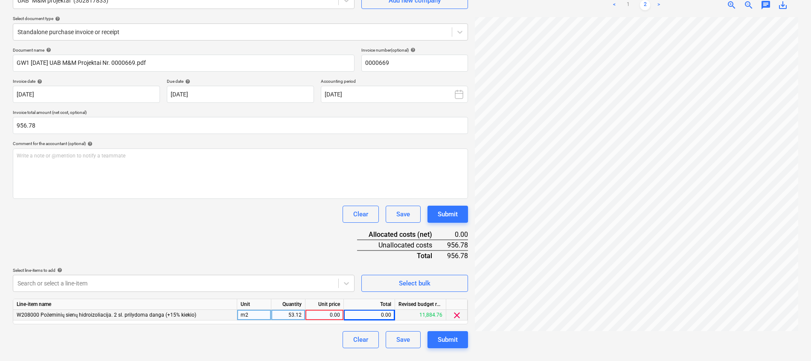
click at [379, 317] on div "0.00" at bounding box center [369, 315] width 51 height 11
click at [330, 317] on div "0.00" at bounding box center [324, 315] width 31 height 11
type input "18.01"
click at [297, 241] on div "Document name help GW1 [DATE] UAB M&M Projektai Nr. 0000669.pdf Invoice number …" at bounding box center [240, 197] width 455 height 301
click at [331, 316] on div "18.01" at bounding box center [324, 315] width 31 height 11
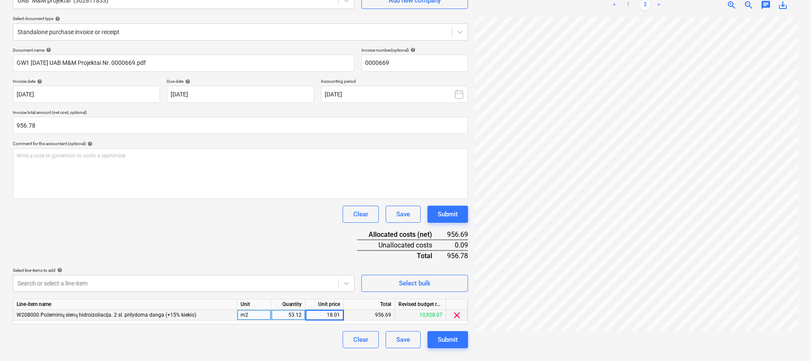
click at [339, 315] on input "18.01" at bounding box center [324, 315] width 38 height 10
type input "18.011"
click at [292, 241] on div "Document name help GW1 [DATE] UAB M&M Projektai Nr. 0000669.pdf Invoice number …" at bounding box center [240, 197] width 455 height 301
click at [323, 317] on div "18.01" at bounding box center [324, 315] width 31 height 11
click at [329, 316] on input "18.011" at bounding box center [324, 315] width 38 height 10
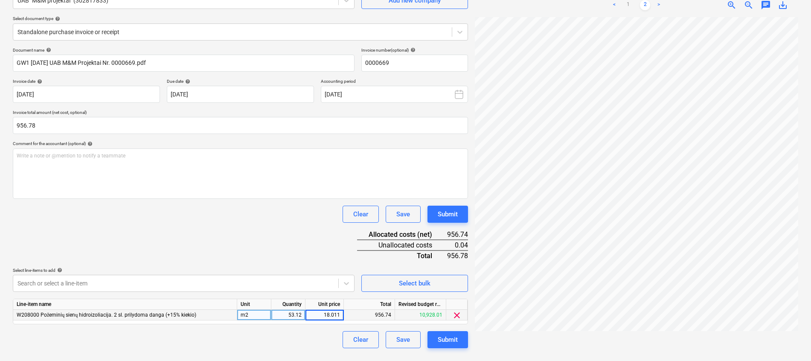
click at [339, 314] on input "18.011" at bounding box center [324, 315] width 38 height 10
type input "18.0118"
click at [270, 239] on div "Document name help GW1 [DATE] UAB M&M Projektai Nr. 0000669.pdf Invoice number …" at bounding box center [240, 197] width 455 height 301
click at [332, 316] on div "18.01" at bounding box center [324, 315] width 31 height 11
click at [336, 316] on input "18.0118" at bounding box center [324, 315] width 38 height 10
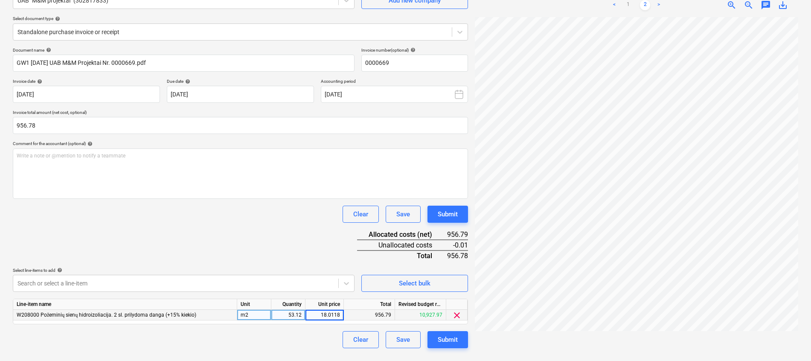
click at [341, 317] on input "18.0118" at bounding box center [324, 315] width 38 height 10
type input "18.0117"
click at [286, 233] on div "Document name help GW1 [DATE] UAB M&M Projektai Nr. 0000669.pdf Invoice number …" at bounding box center [240, 197] width 455 height 301
click at [453, 336] on div "Submit" at bounding box center [448, 339] width 20 height 11
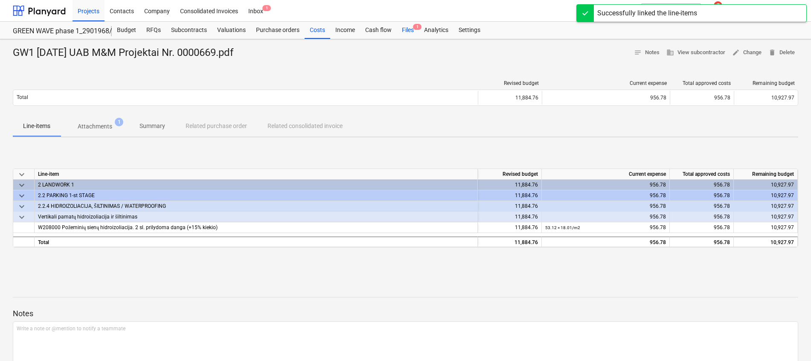
click at [407, 27] on div "Files 1" at bounding box center [408, 30] width 22 height 17
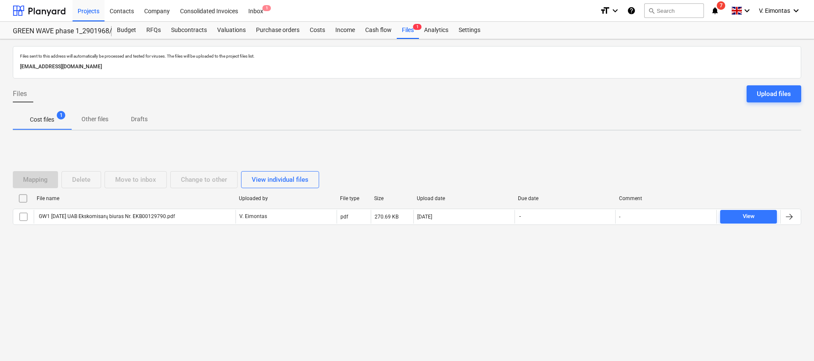
click at [122, 256] on div "Mapping Delete Move to inbox Change to other View individual files File name Up…" at bounding box center [407, 201] width 788 height 128
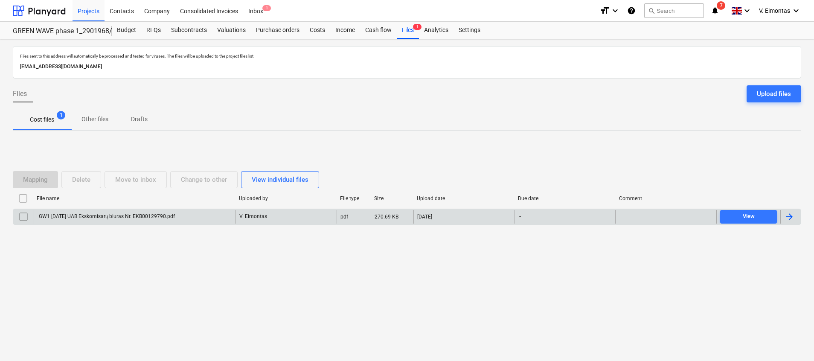
click at [165, 215] on div "GW1 [DATE] UAB Ekskomisarų biuras Nr. EKB00129790.pdf" at bounding box center [106, 216] width 137 height 6
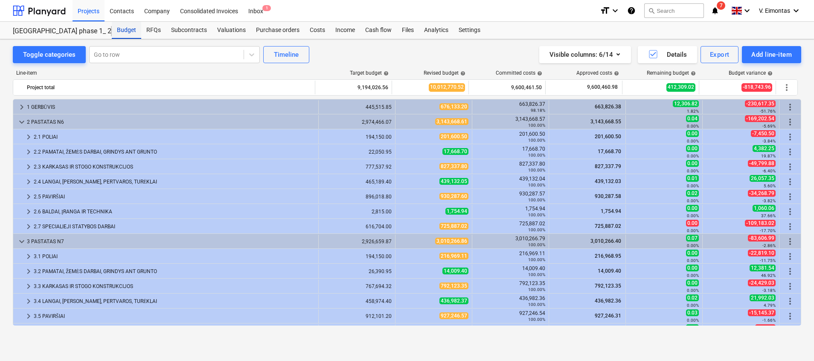
drag, startPoint x: 123, startPoint y: 28, endPoint x: 122, endPoint y: 24, distance: 4.4
click at [123, 28] on div "Budget" at bounding box center [126, 30] width 29 height 17
click at [98, 6] on div "Projects" at bounding box center [89, 11] width 32 height 22
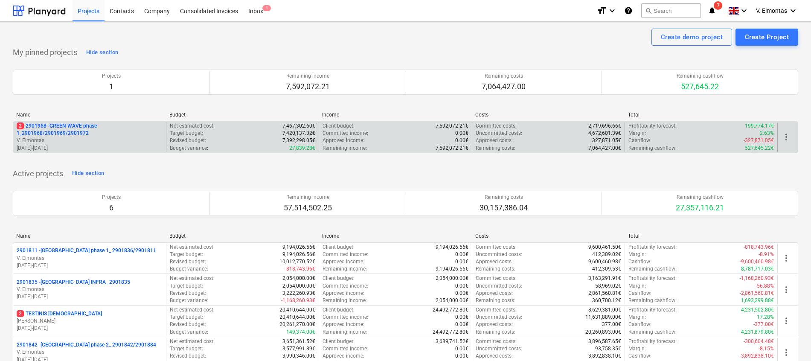
click at [82, 124] on p "2 2901968 - GREEN WAVE phase 1_2901968/2901969/2901972" at bounding box center [90, 129] width 146 height 15
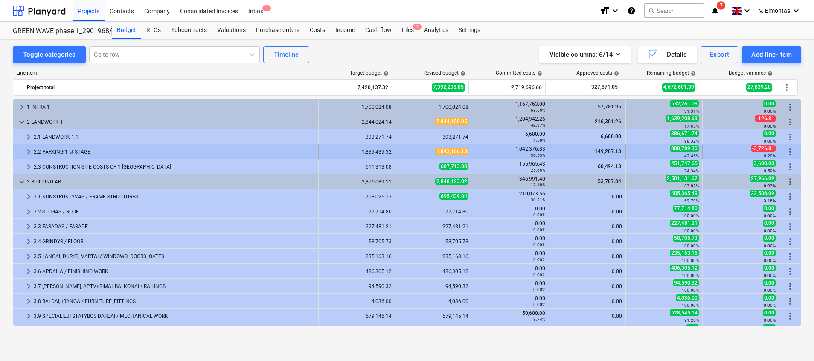
click at [85, 148] on div "2.2 PARKING 1-st STAGE" at bounding box center [174, 152] width 281 height 14
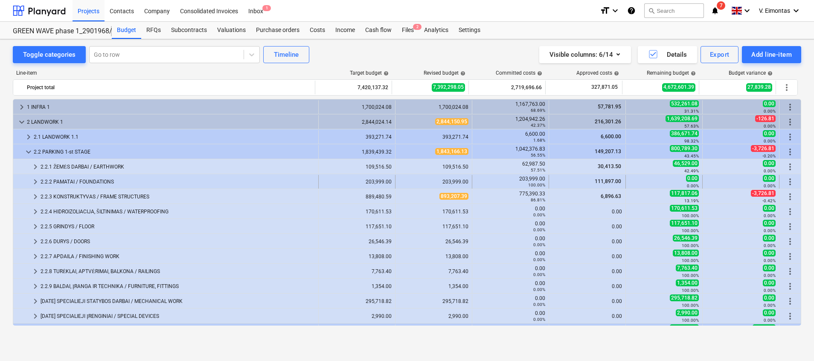
click at [105, 177] on div "2.2.2 PAMATAI / FOUNDATIONS" at bounding box center [178, 182] width 274 height 14
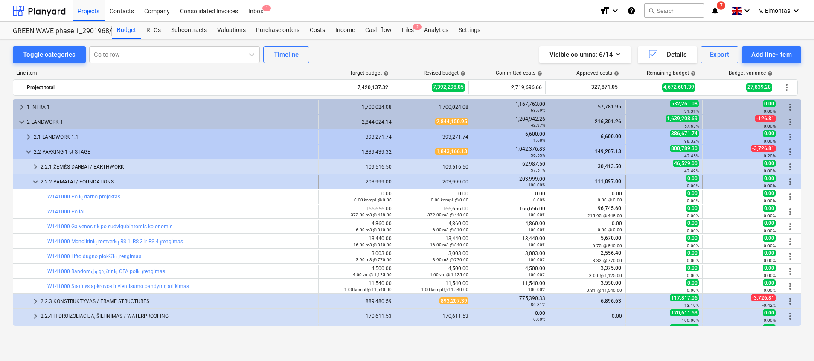
click at [101, 179] on div "2.2.2 PAMATAI / FOUNDATIONS" at bounding box center [178, 182] width 274 height 14
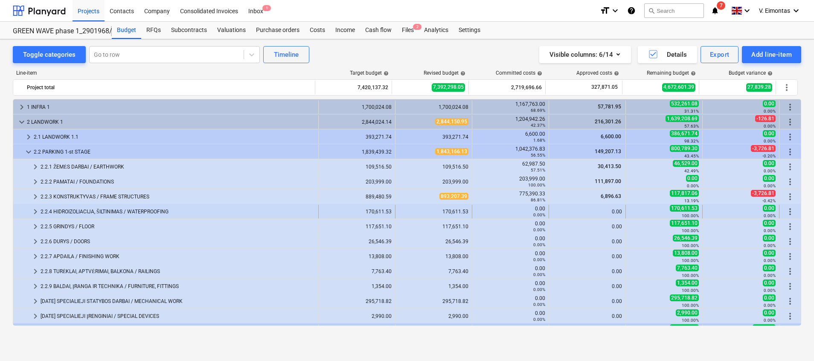
click at [106, 208] on div "2.2.4 HIDROIZOLIACIJA, ŠILTINIMAS / WATERPROOFING" at bounding box center [178, 212] width 274 height 14
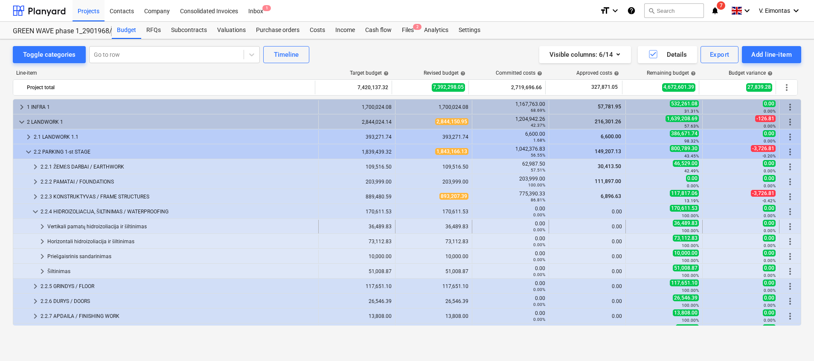
click at [103, 224] on div "Vertikali pamatų hidroizoliacija ir šiltinimas" at bounding box center [180, 227] width 267 height 14
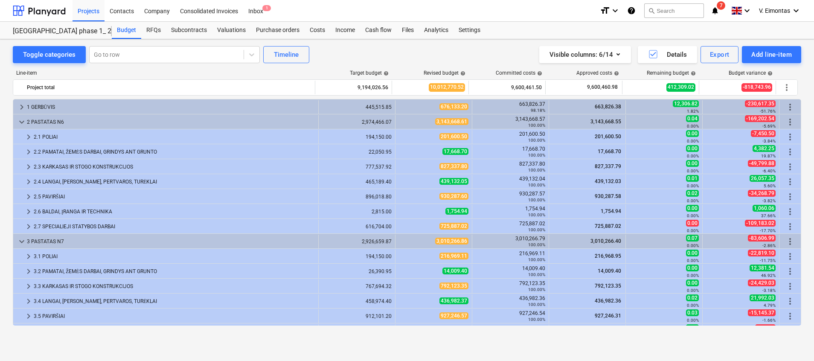
click at [491, 360] on div "Toggle categories Go to row Timeline Visible columns : 6/14 Details Export Add …" at bounding box center [407, 200] width 814 height 322
